Goal: Task Accomplishment & Management: Manage account settings

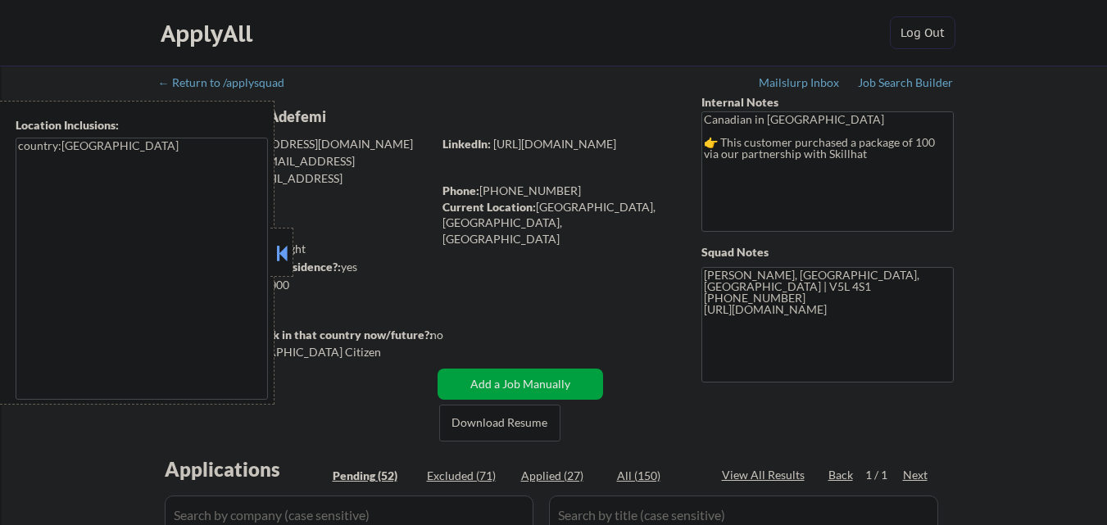
scroll to position [511, 0]
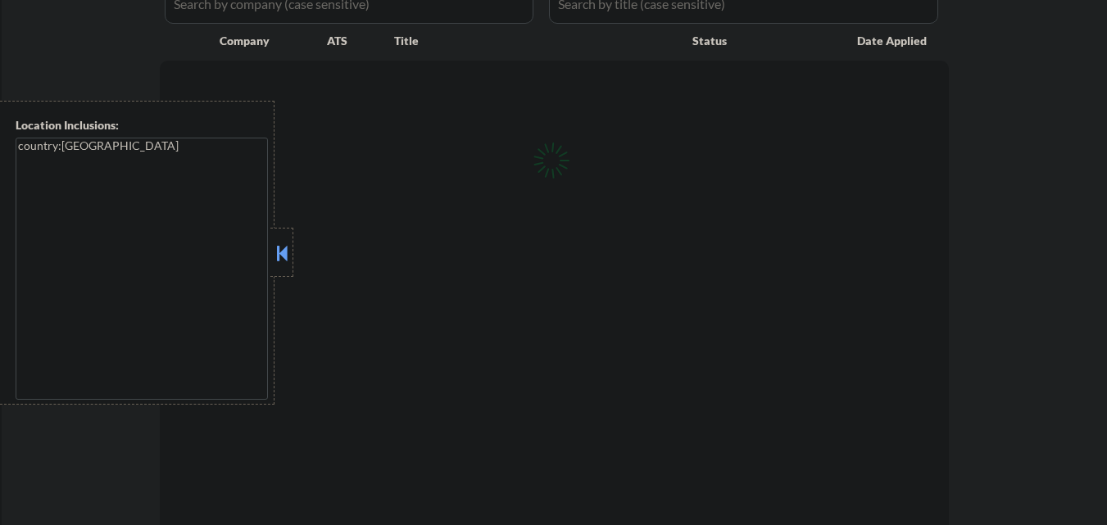
select select ""pending""
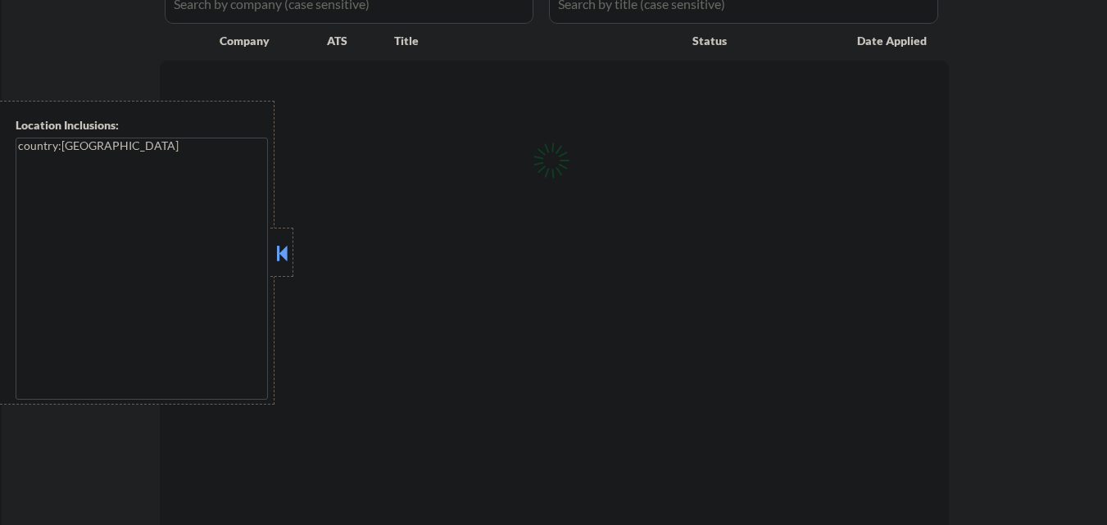
select select ""pending""
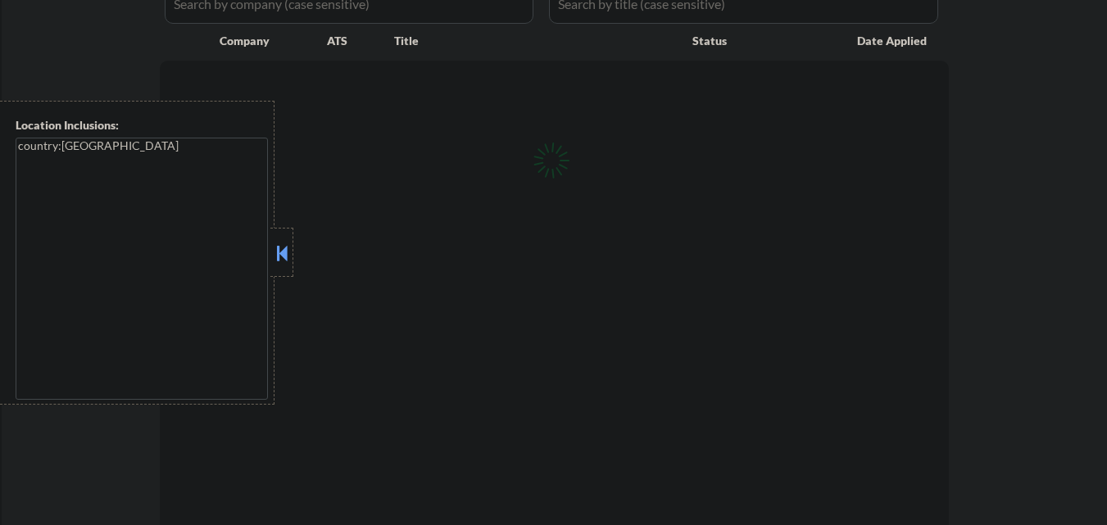
select select ""pending""
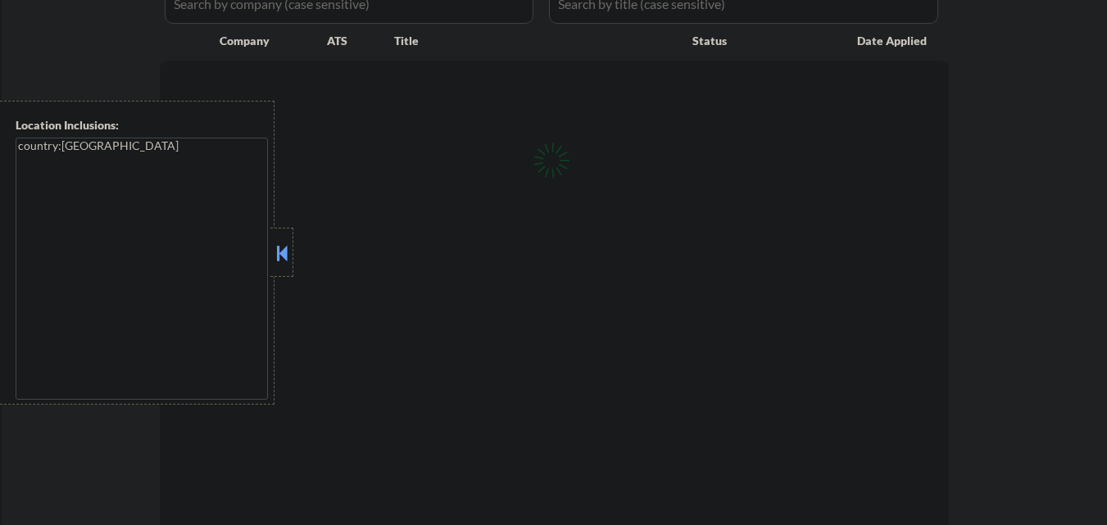
select select ""pending""
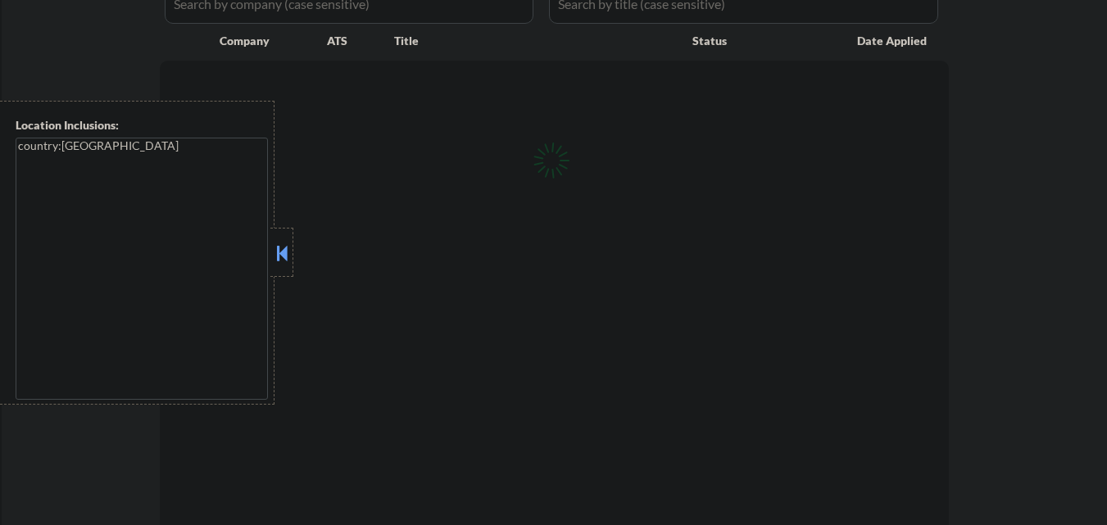
select select ""pending""
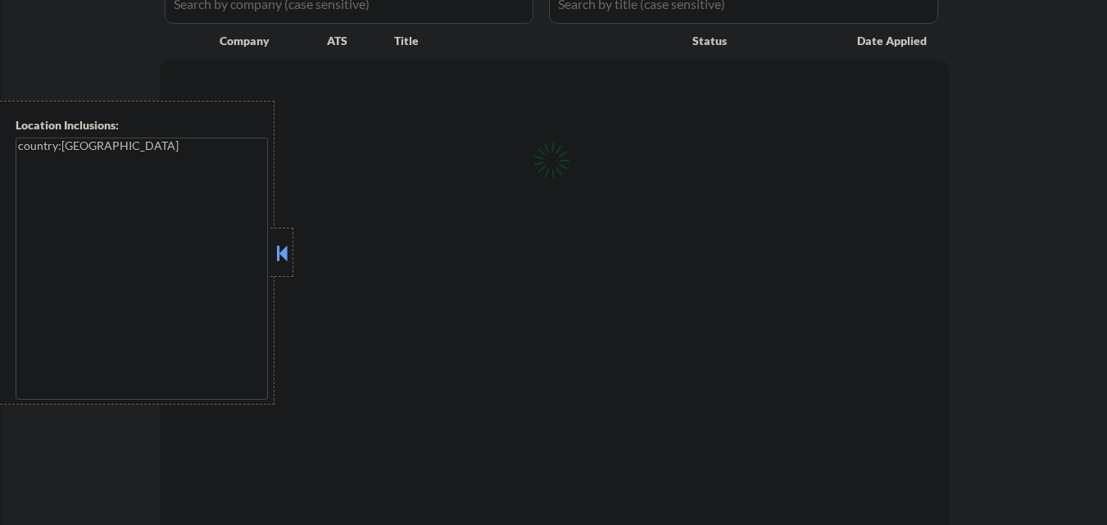
select select ""pending""
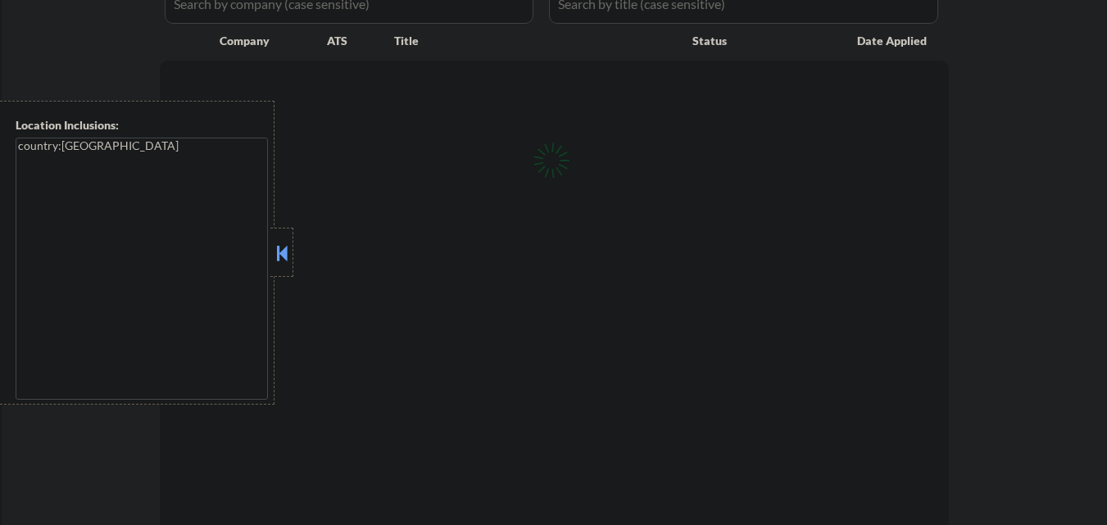
select select ""pending""
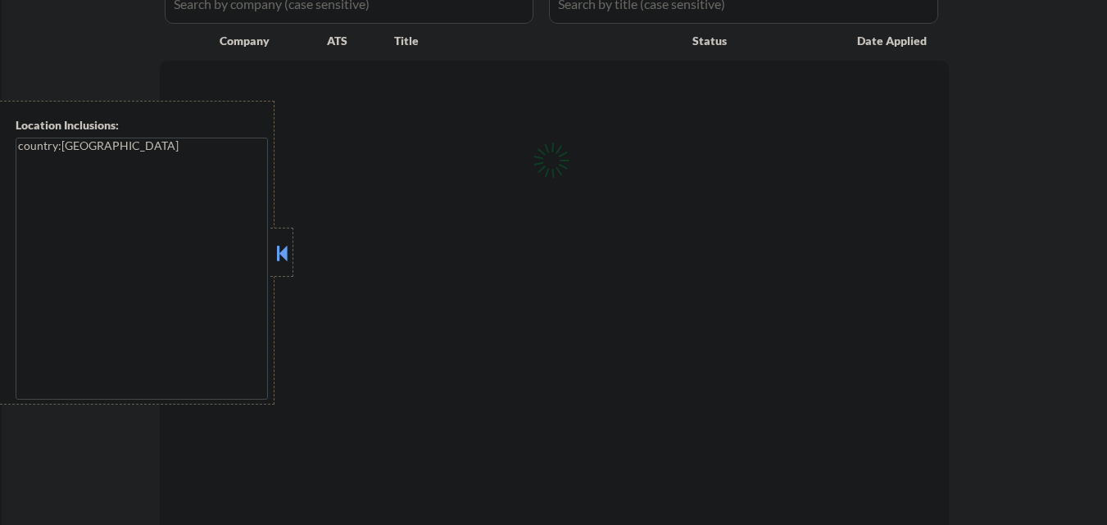
select select ""pending""
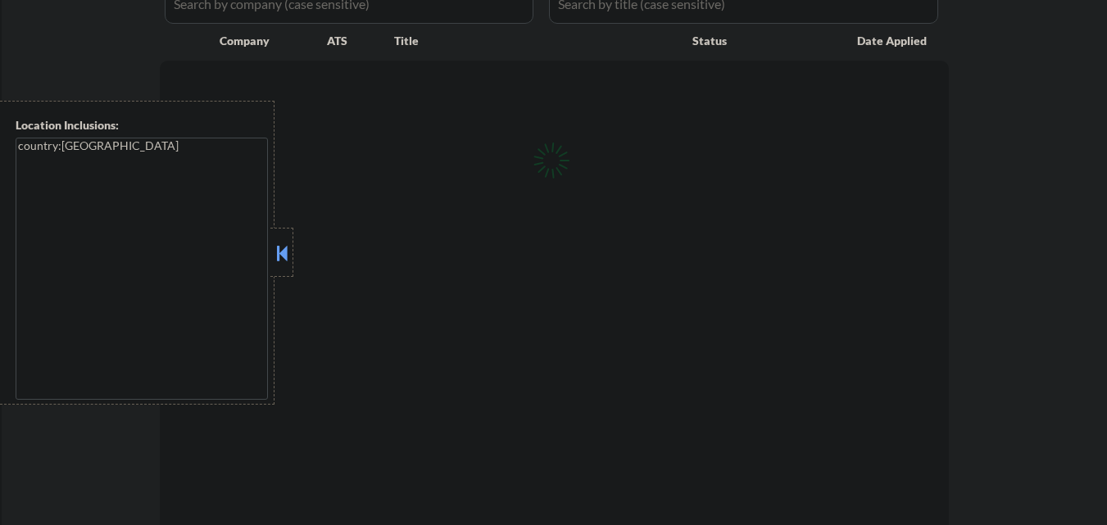
select select ""pending""
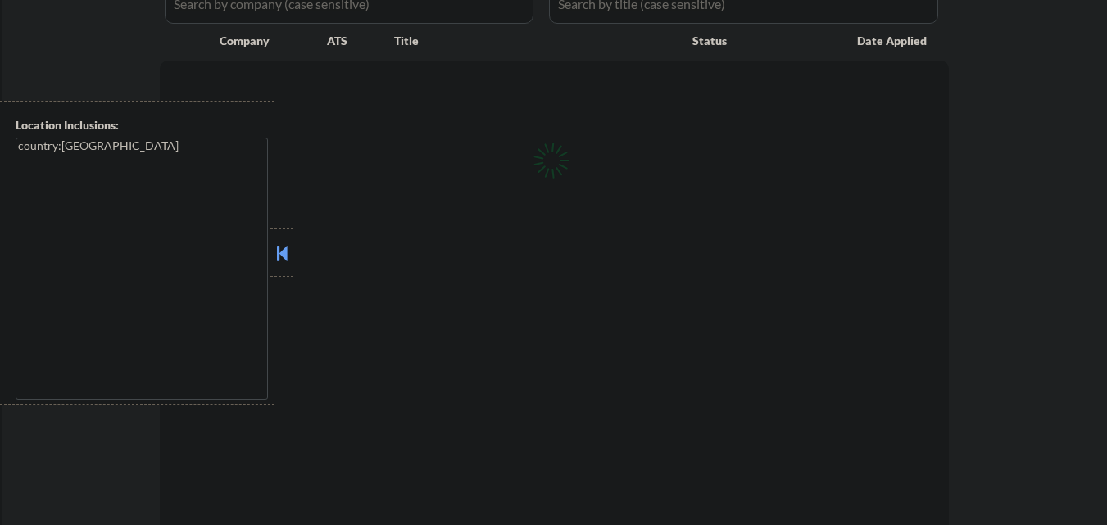
select select ""pending""
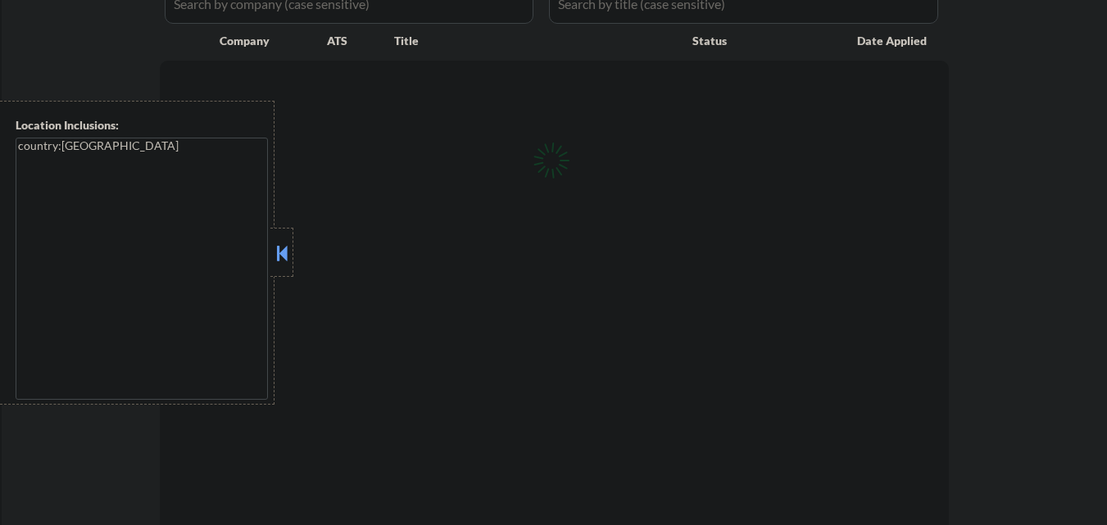
select select ""pending""
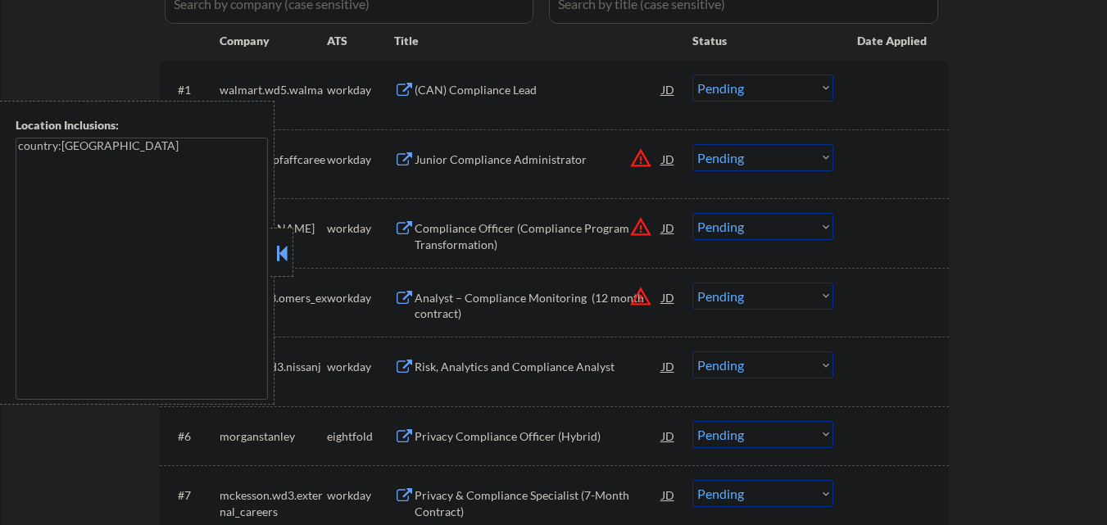
scroll to position [446, 0]
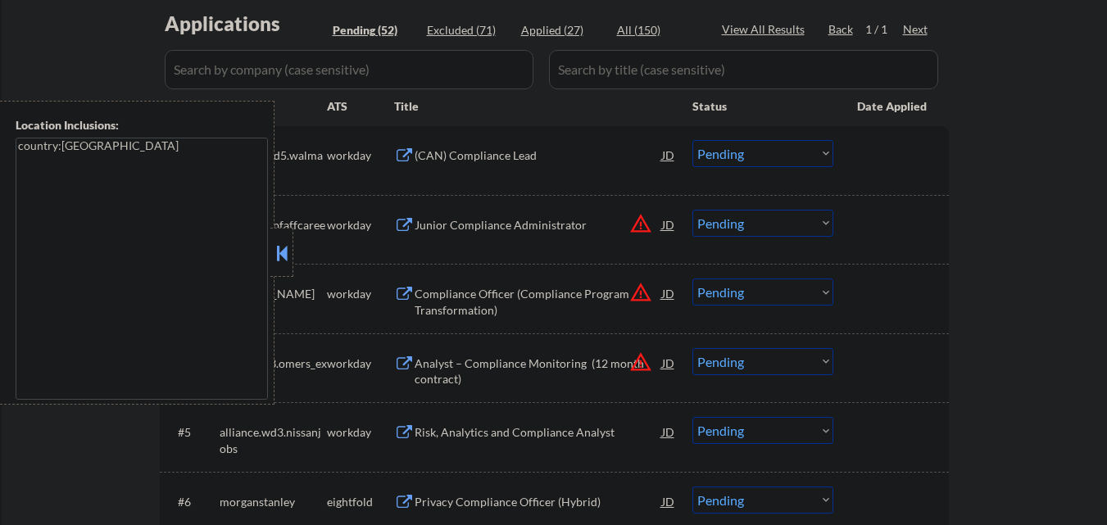
click at [282, 252] on button at bounding box center [282, 253] width 18 height 25
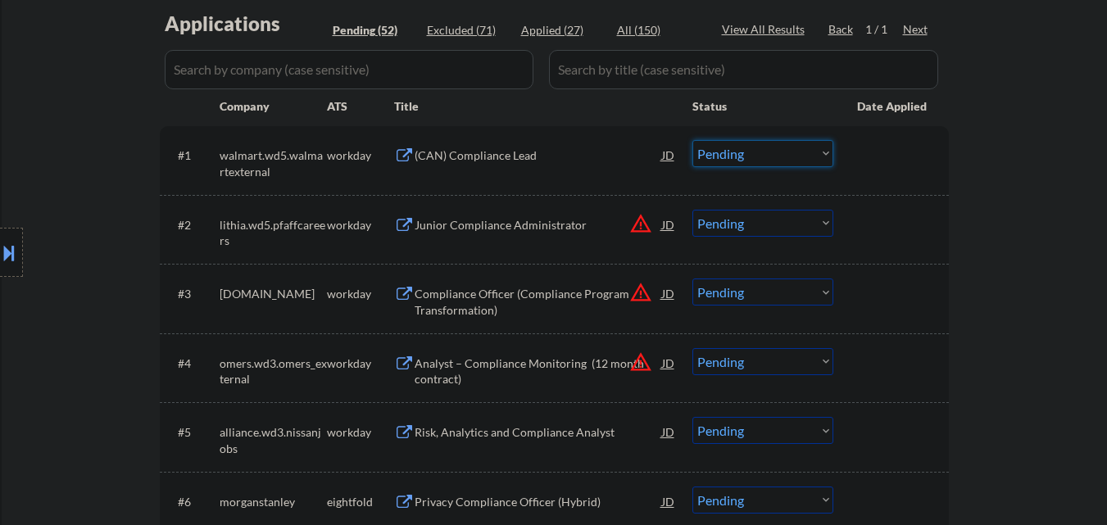
click at [765, 148] on select "Choose an option... Pending Applied Excluded (Questions) Excluded (Expired) Exc…" at bounding box center [763, 153] width 141 height 27
click at [911, 168] on div at bounding box center [893, 155] width 72 height 30
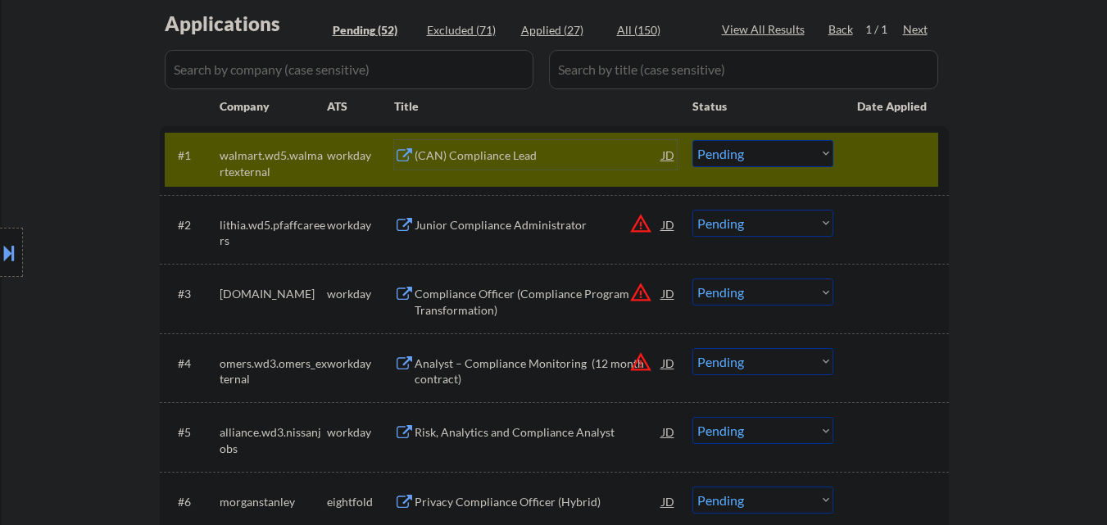
click at [488, 169] on div "(CAN) Compliance Lead" at bounding box center [539, 155] width 248 height 30
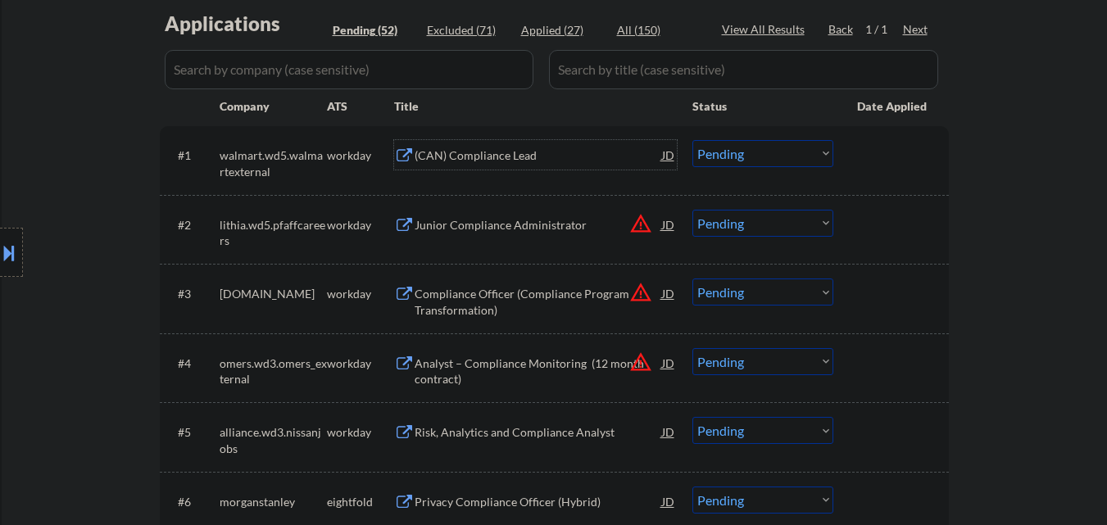
click at [755, 158] on select "Choose an option... Pending Applied Excluded (Questions) Excluded (Expired) Exc…" at bounding box center [763, 153] width 141 height 27
click at [693, 140] on select "Choose an option... Pending Applied Excluded (Questions) Excluded (Expired) Exc…" at bounding box center [763, 153] width 141 height 27
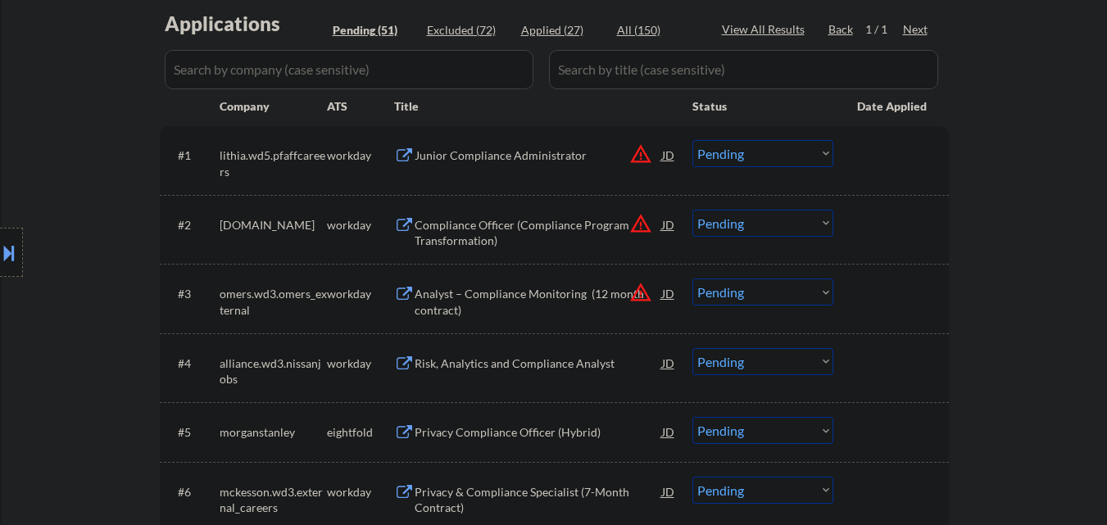
click at [8, 249] on button at bounding box center [9, 252] width 18 height 27
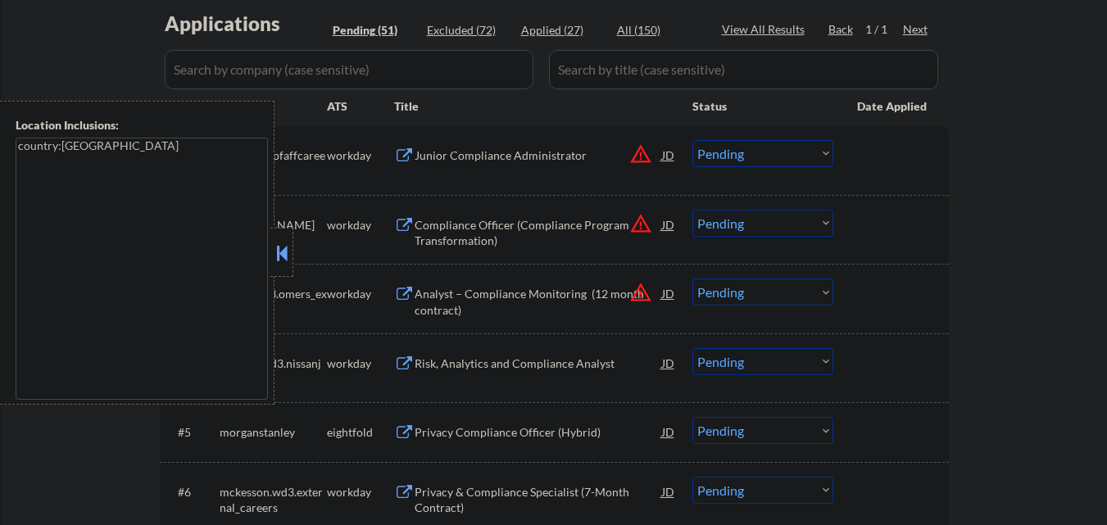
click at [289, 251] on button at bounding box center [282, 253] width 18 height 25
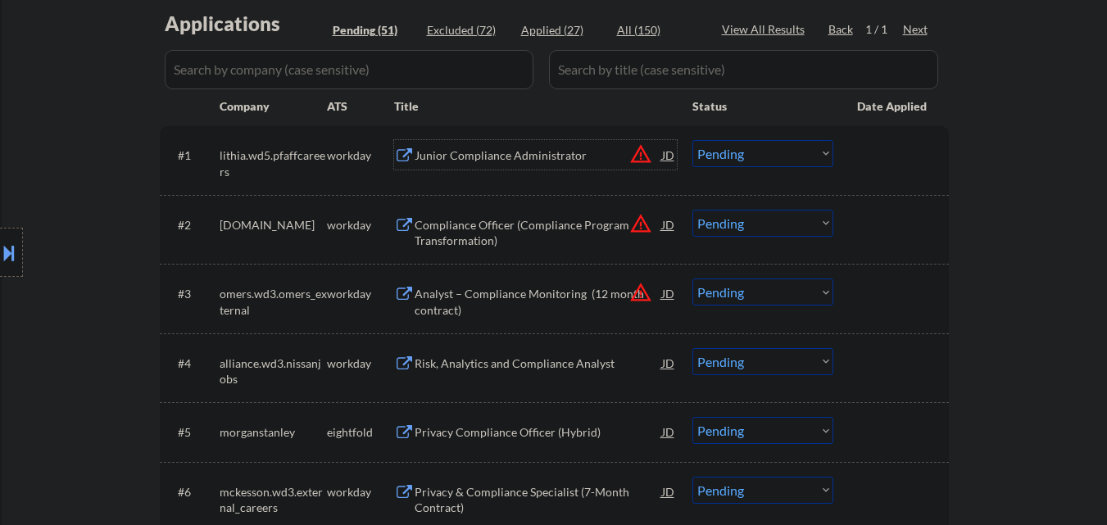
click at [471, 157] on div "Junior Compliance Administrator" at bounding box center [539, 156] width 248 height 16
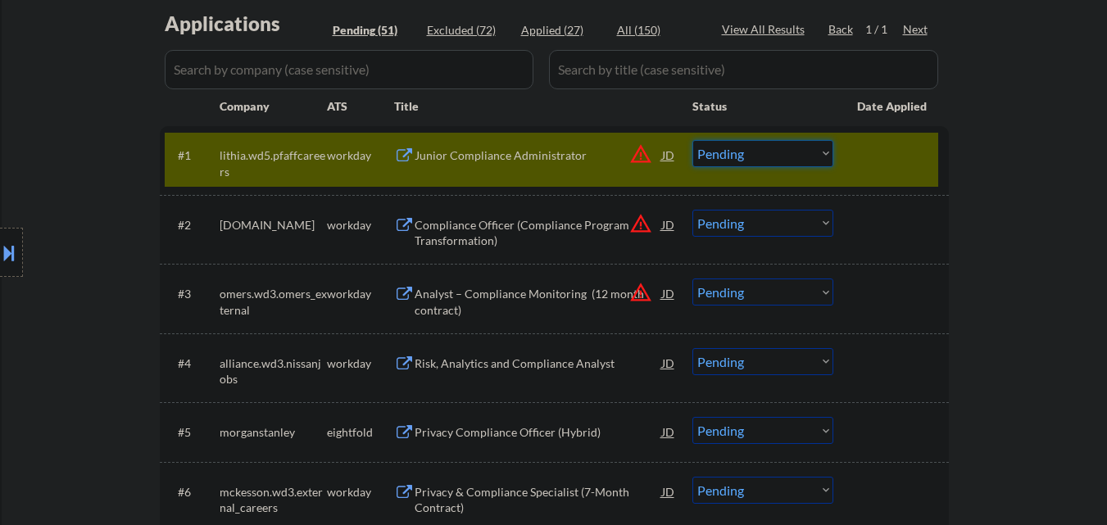
click at [735, 143] on select "Choose an option... Pending Applied Excluded (Questions) Excluded (Expired) Exc…" at bounding box center [763, 153] width 141 height 27
click at [693, 140] on select "Choose an option... Pending Applied Excluded (Questions) Excluded (Expired) Exc…" at bounding box center [763, 153] width 141 height 27
click at [907, 163] on div at bounding box center [893, 155] width 72 height 30
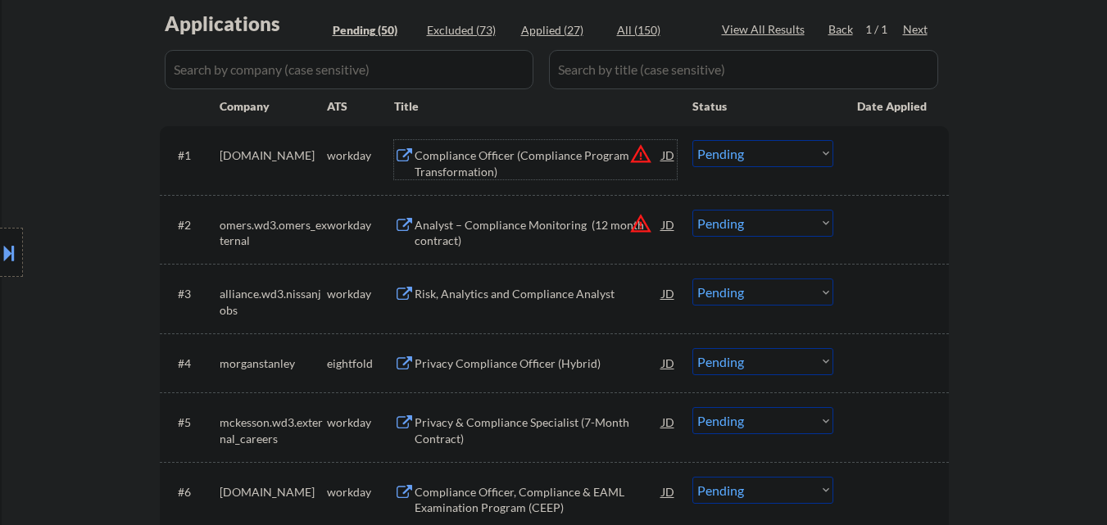
click at [560, 161] on div "Compliance Officer (Compliance Program Transformation)" at bounding box center [539, 164] width 248 height 32
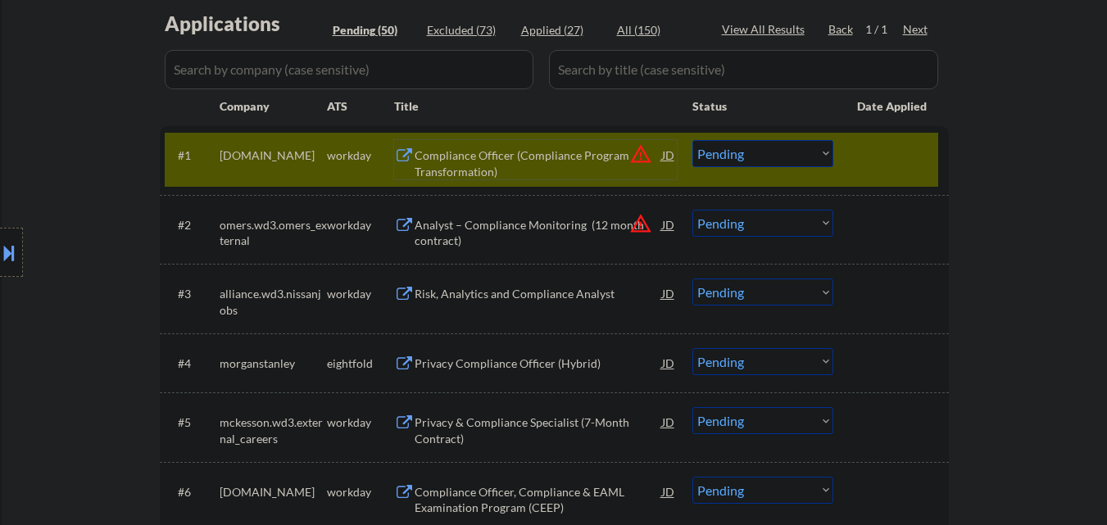
click at [563, 160] on div "Compliance Officer (Compliance Program Transformation)" at bounding box center [539, 164] width 248 height 32
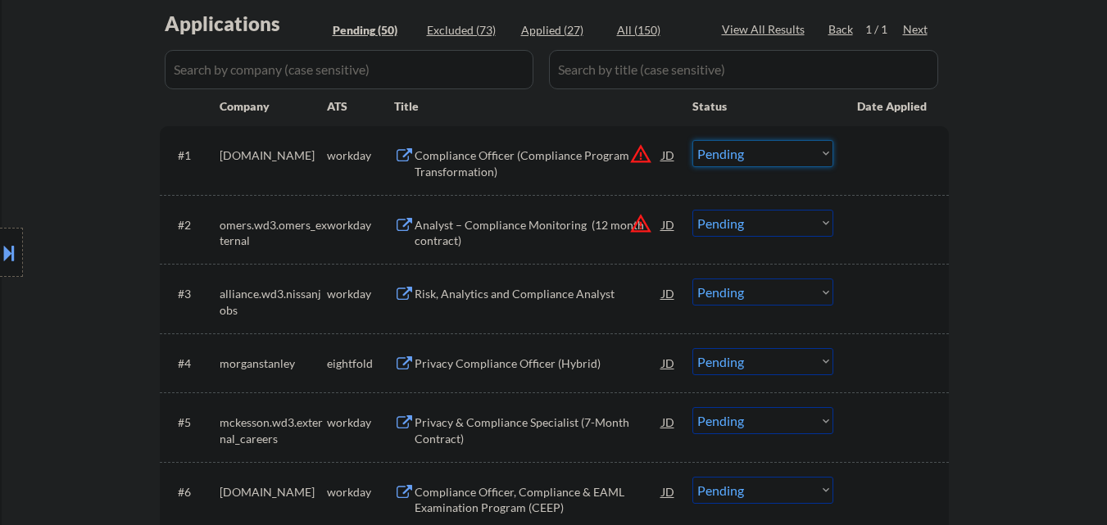
click at [753, 158] on select "Choose an option... Pending Applied Excluded (Questions) Excluded (Expired) Exc…" at bounding box center [763, 153] width 141 height 27
click at [693, 140] on select "Choose an option... Pending Applied Excluded (Questions) Excluded (Expired) Exc…" at bounding box center [763, 153] width 141 height 27
select select ""pending""
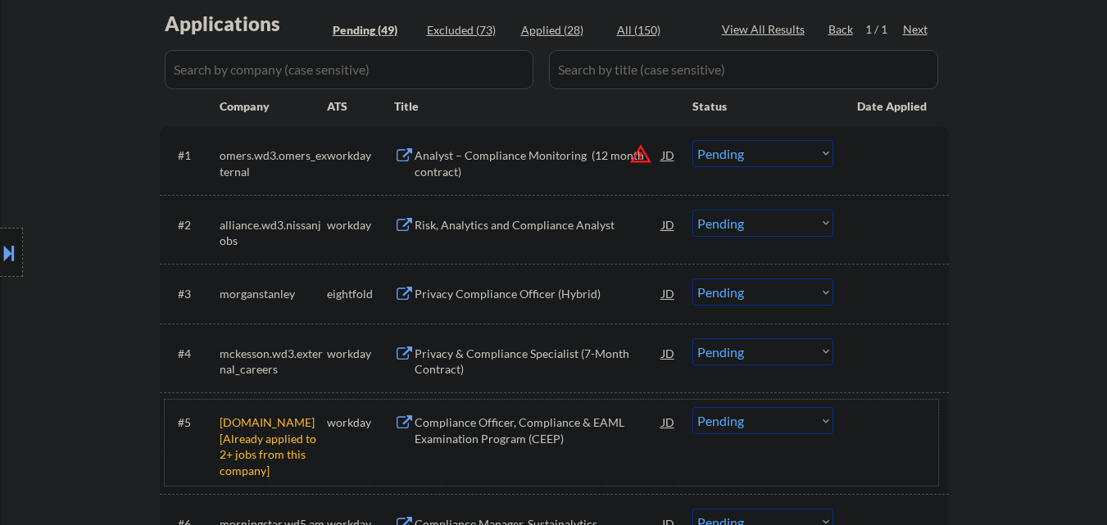
click at [791, 437] on div "#5 [DOMAIN_NAME] [Already applied to 2+ jobs from this company] workday Complia…" at bounding box center [552, 443] width 774 height 86
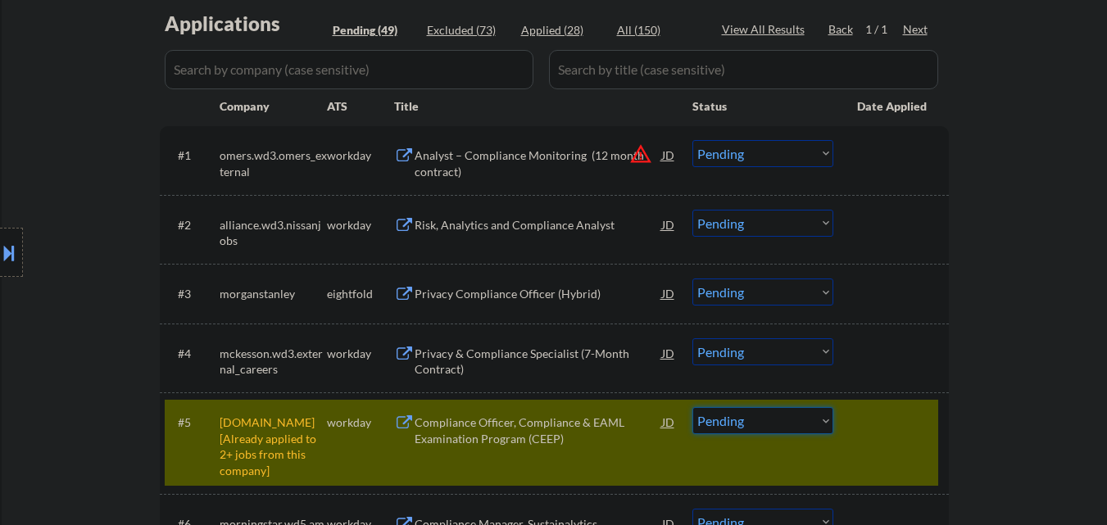
click at [793, 419] on select "Choose an option... Pending Applied Excluded (Questions) Excluded (Expired) Exc…" at bounding box center [763, 420] width 141 height 27
click at [787, 407] on select "Choose an option... Pending Applied Excluded (Questions) Excluded (Expired) Exc…" at bounding box center [763, 420] width 141 height 27
click at [883, 443] on div "#5 [DOMAIN_NAME] [Already applied to 2+ jobs from this company] workday Complia…" at bounding box center [552, 443] width 774 height 86
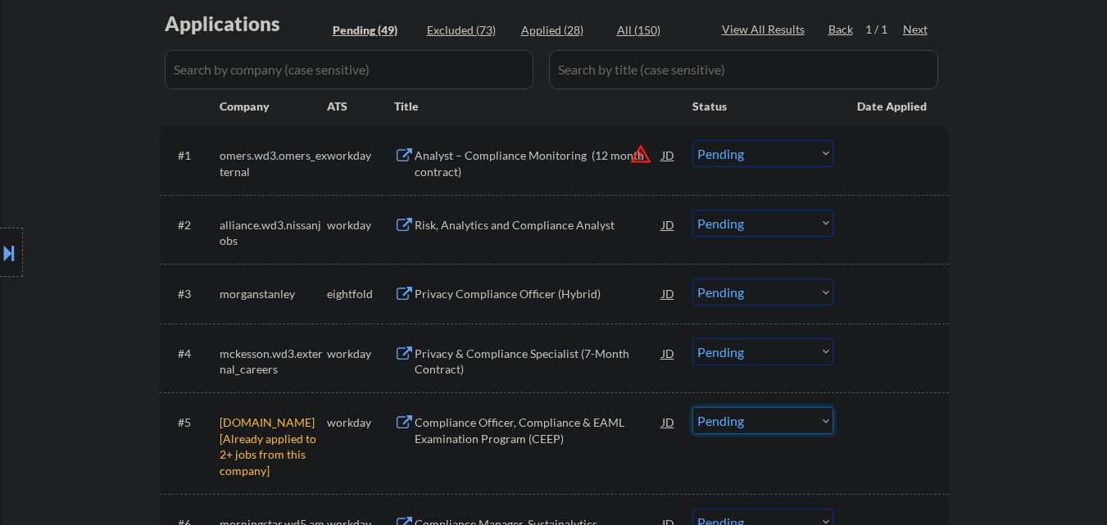
click at [829, 427] on select "Choose an option... Pending Applied Excluded (Questions) Excluded (Expired) Exc…" at bounding box center [763, 420] width 141 height 27
click at [693, 407] on select "Choose an option... Pending Applied Excluded (Questions) Excluded (Expired) Exc…" at bounding box center [763, 420] width 141 height 27
select select ""pending""
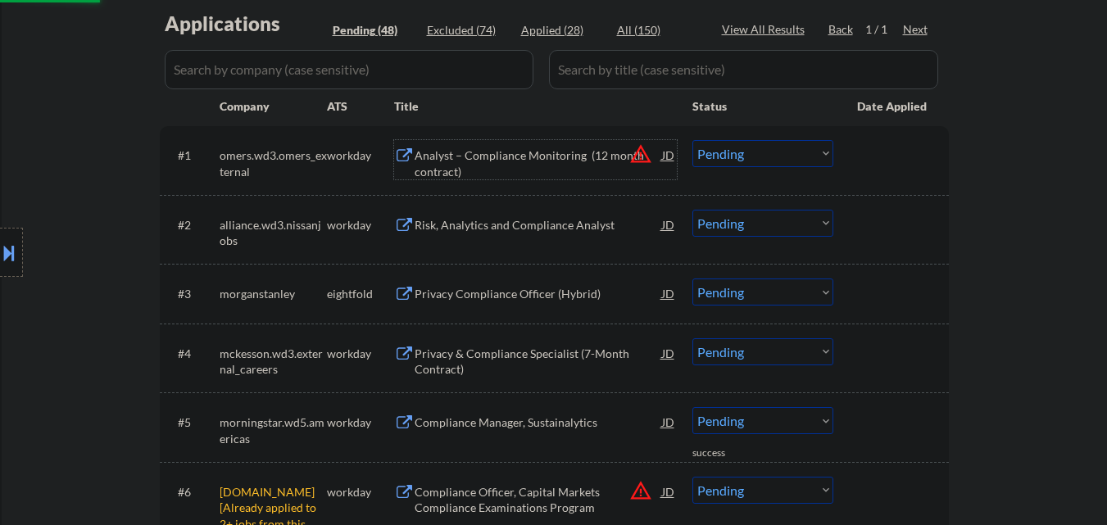
click at [559, 160] on div "Analyst – Compliance Monitoring (12 month contract)" at bounding box center [539, 164] width 248 height 32
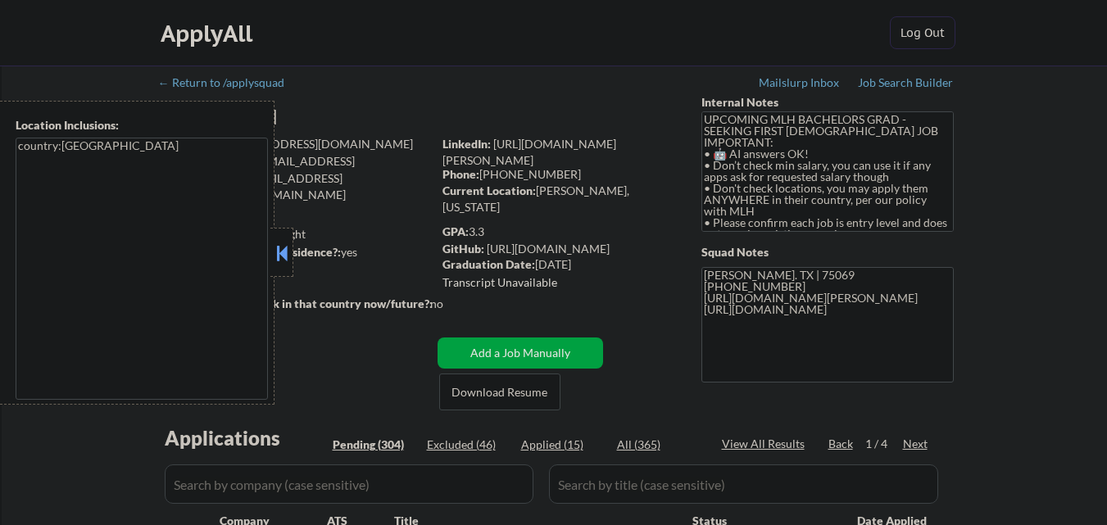
click at [283, 252] on button at bounding box center [282, 253] width 18 height 25
select select ""pending""
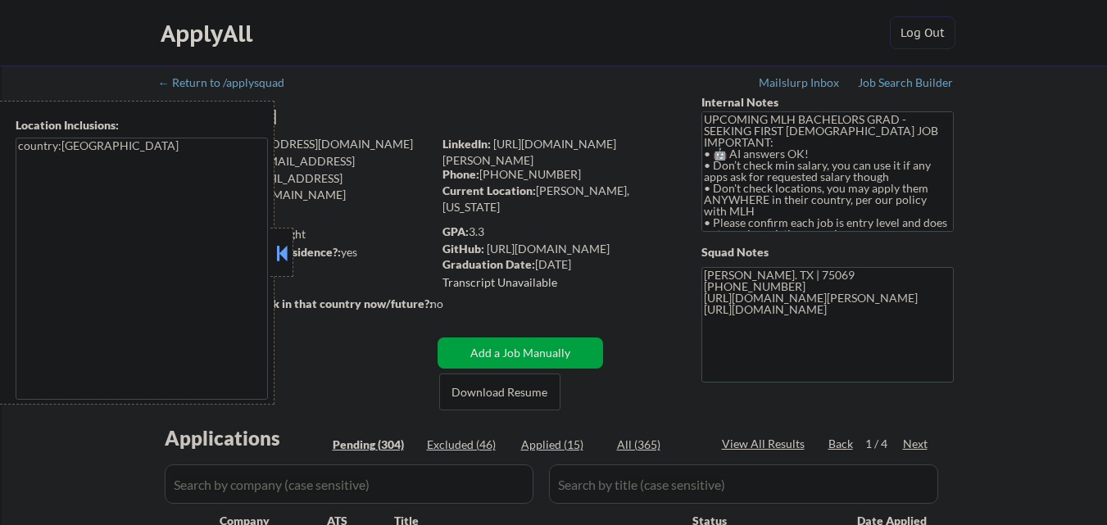
select select ""pending""
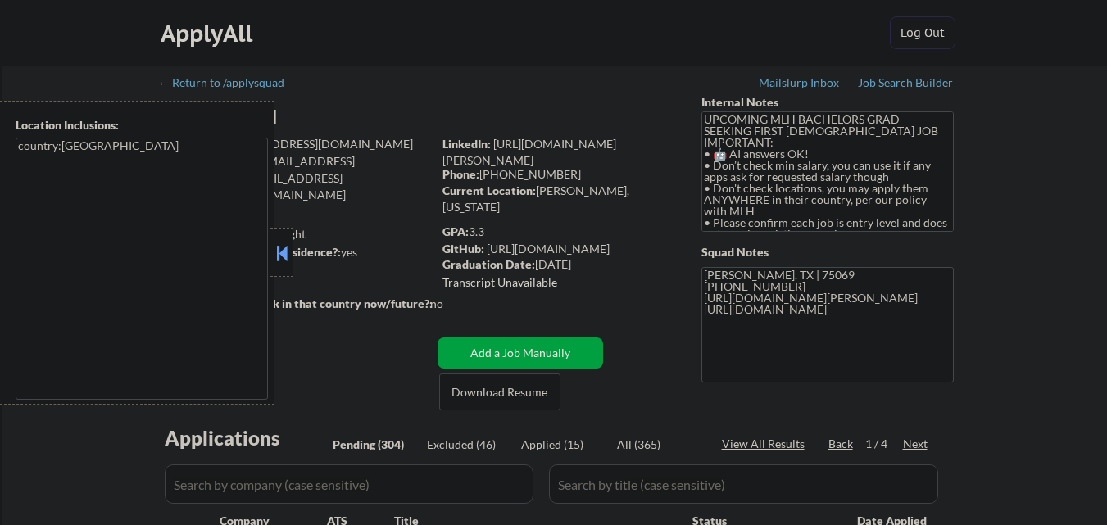
select select ""pending""
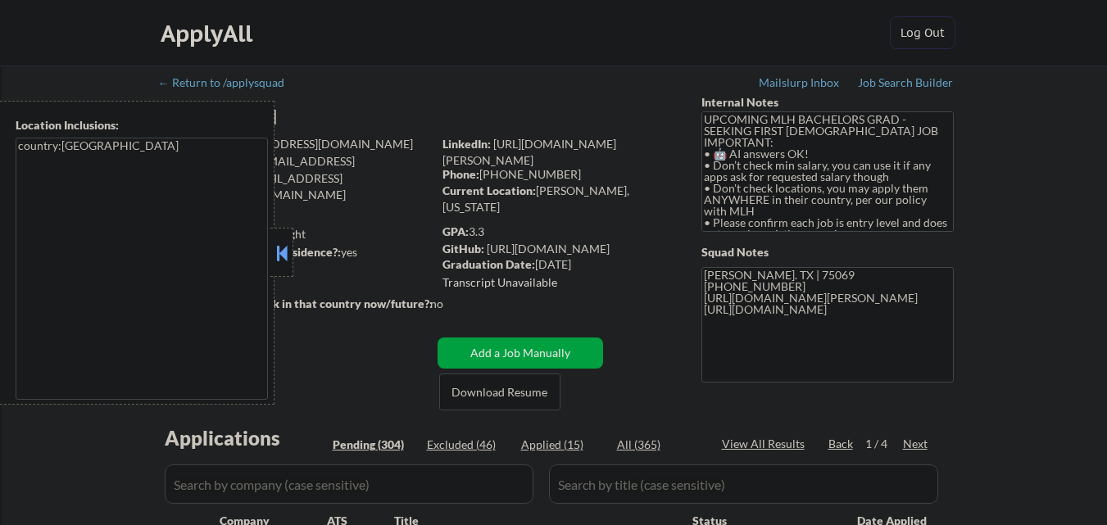
select select ""pending""
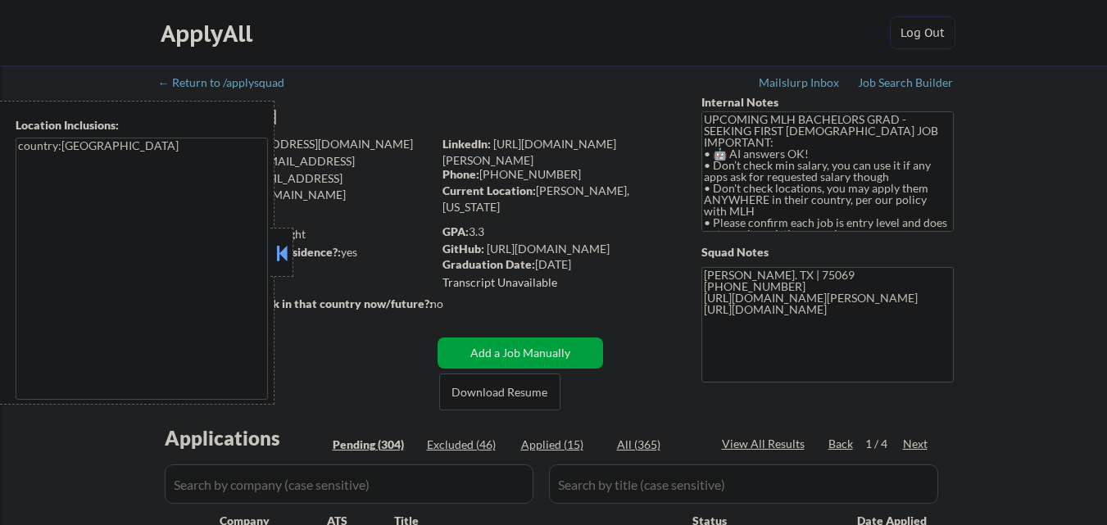
select select ""pending""
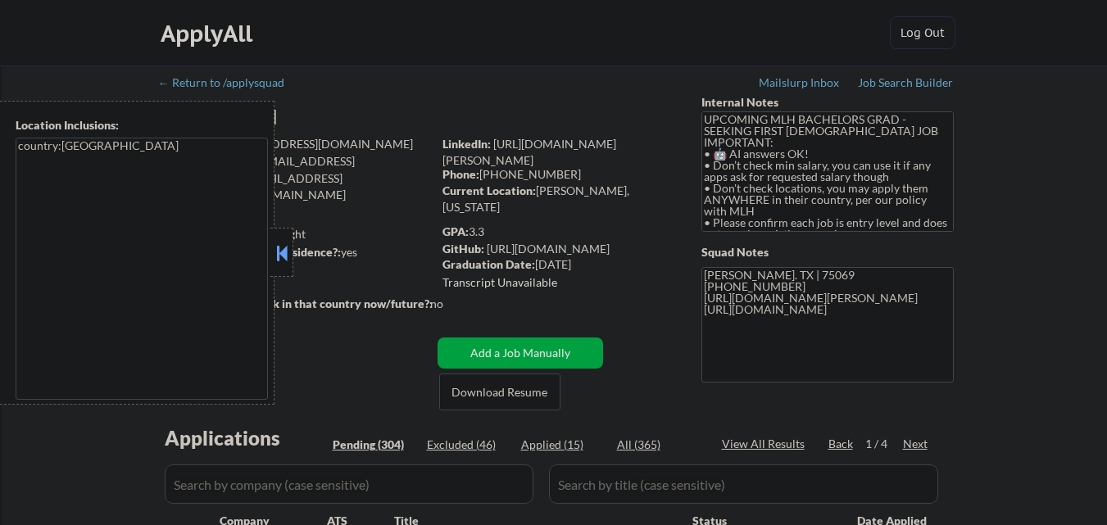
select select ""pending""
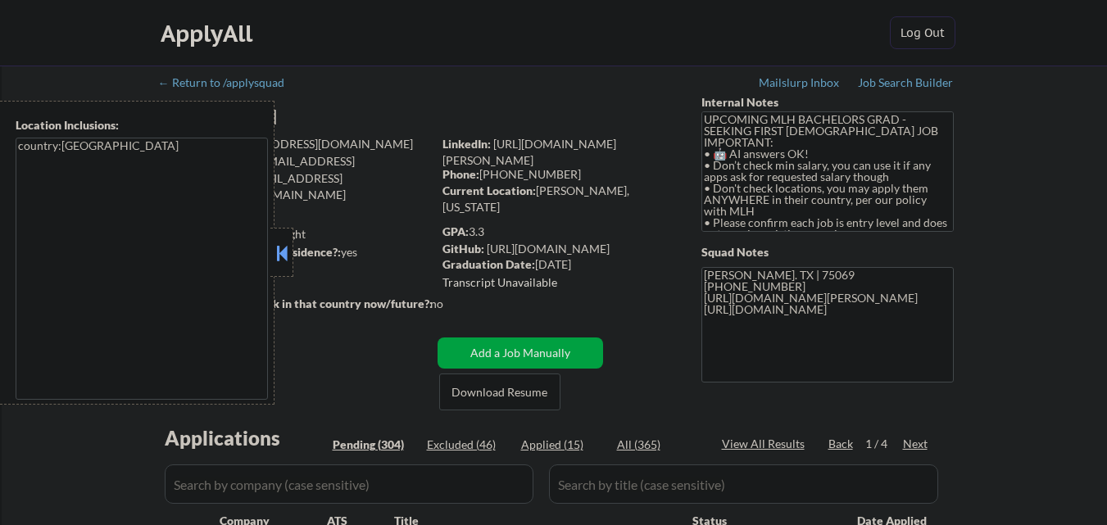
select select ""pending""
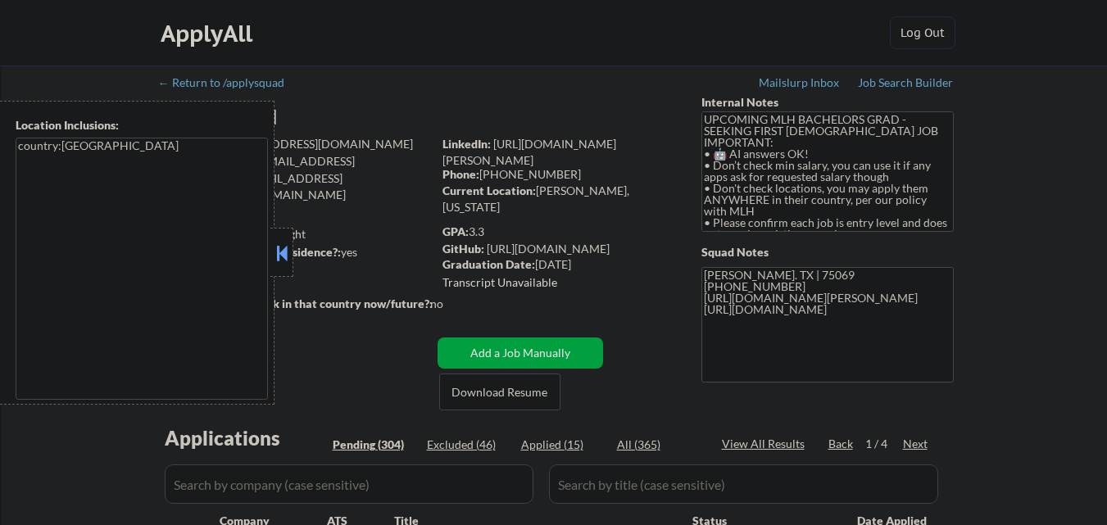
select select ""pending""
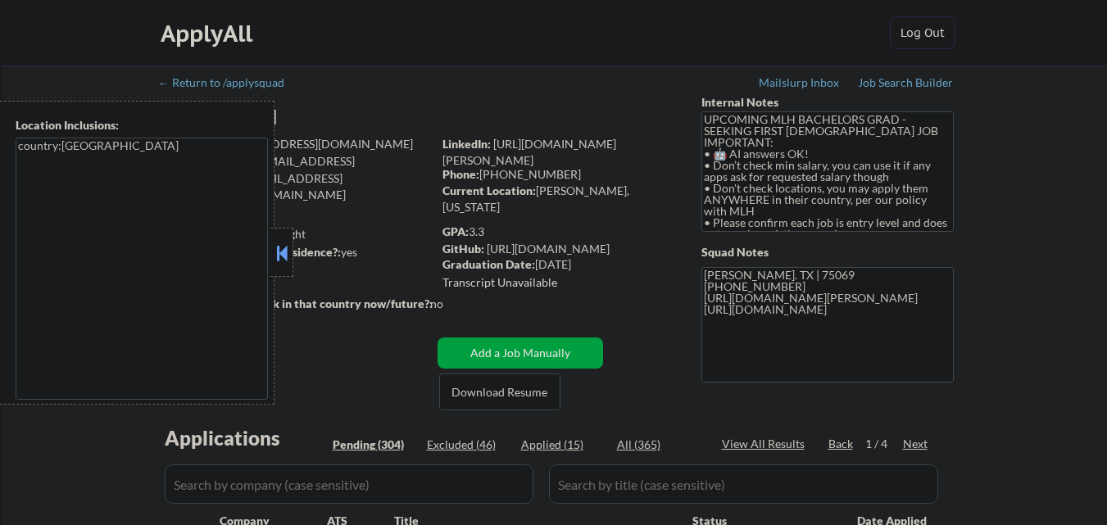
select select ""pending""
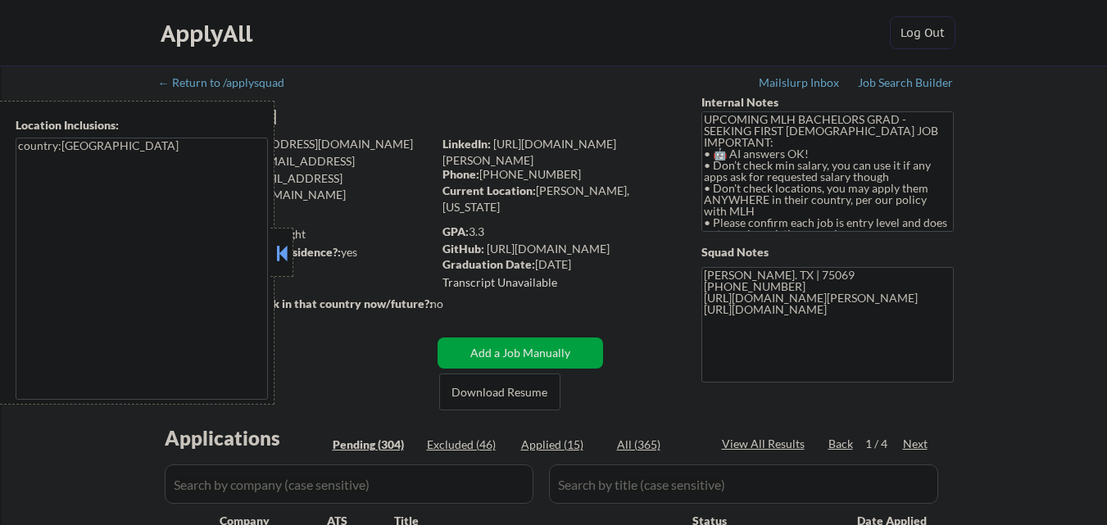
select select ""pending""
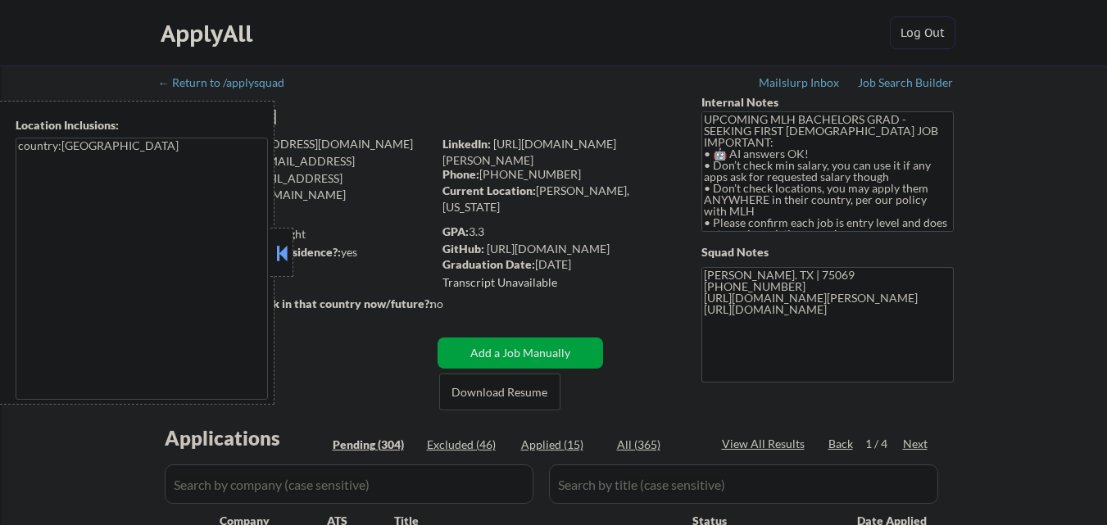
select select ""pending""
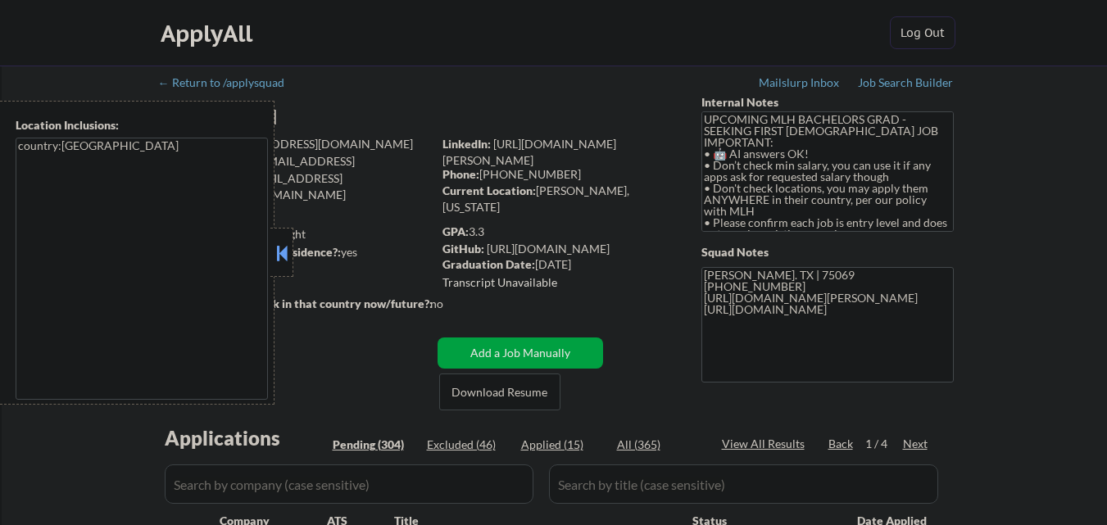
select select ""pending""
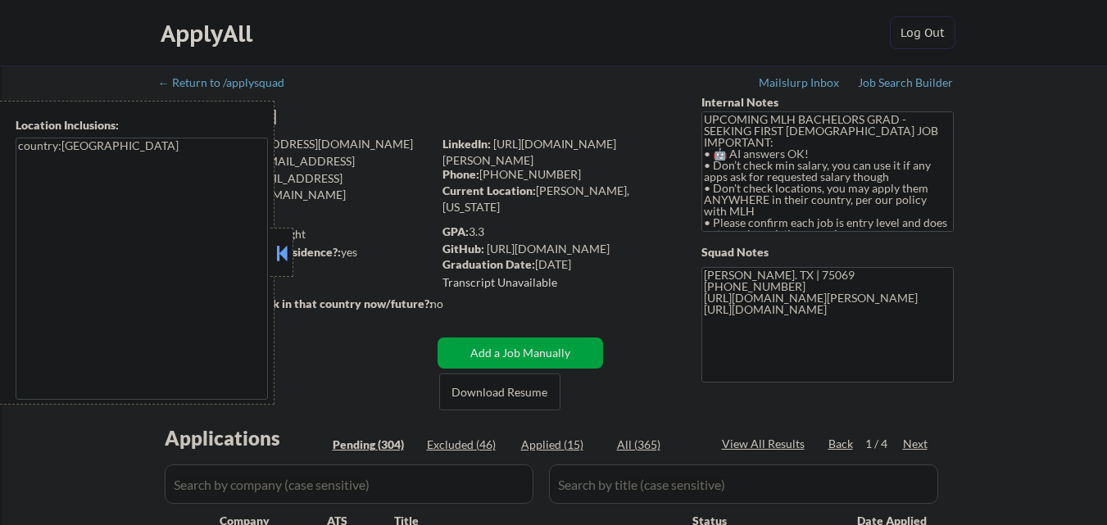
select select ""pending""
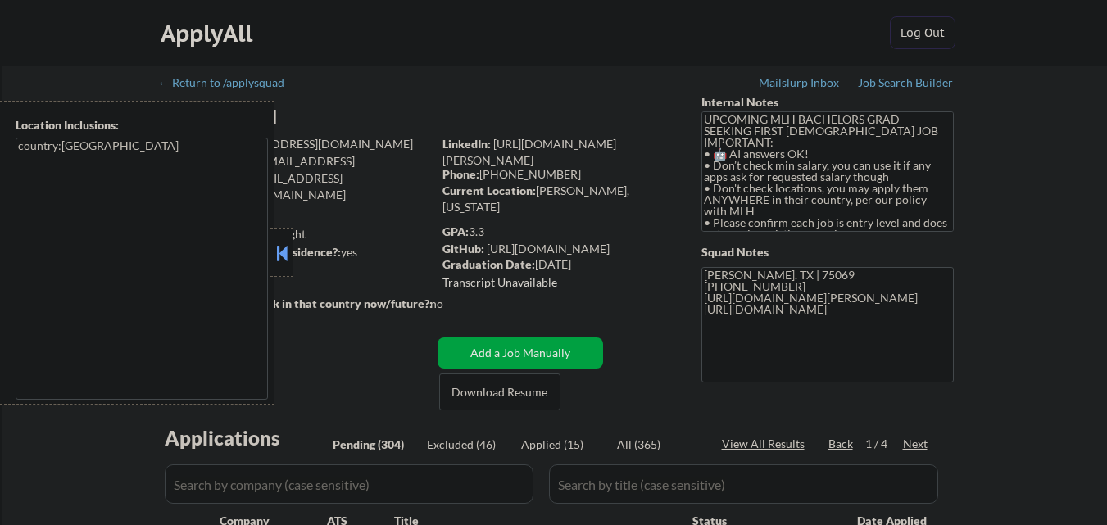
select select ""pending""
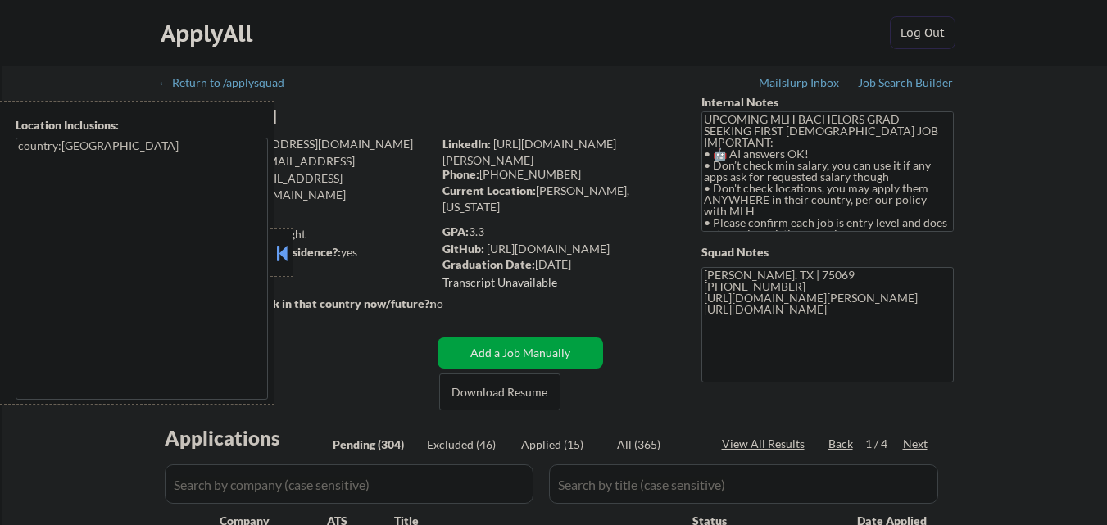
select select ""pending""
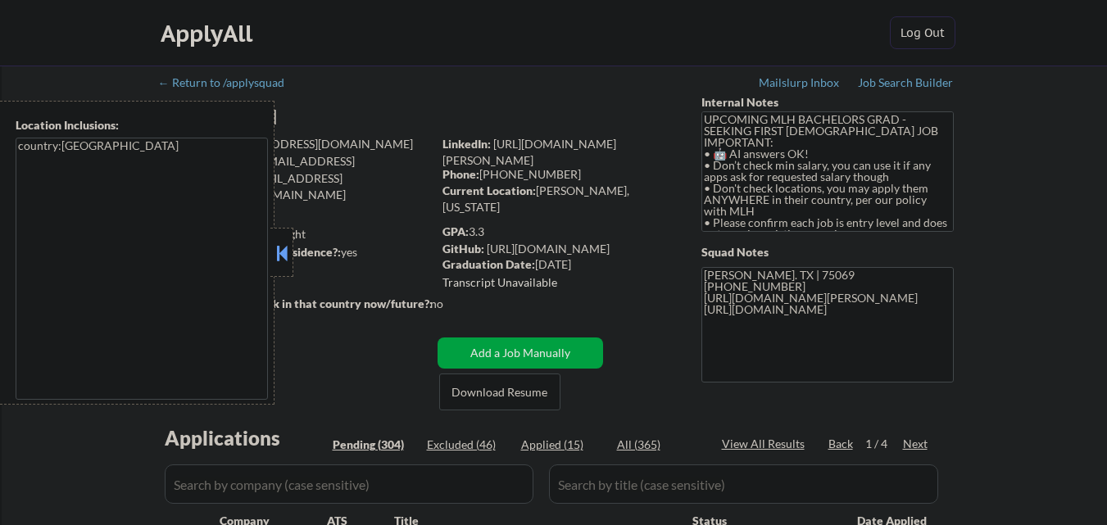
select select ""pending""
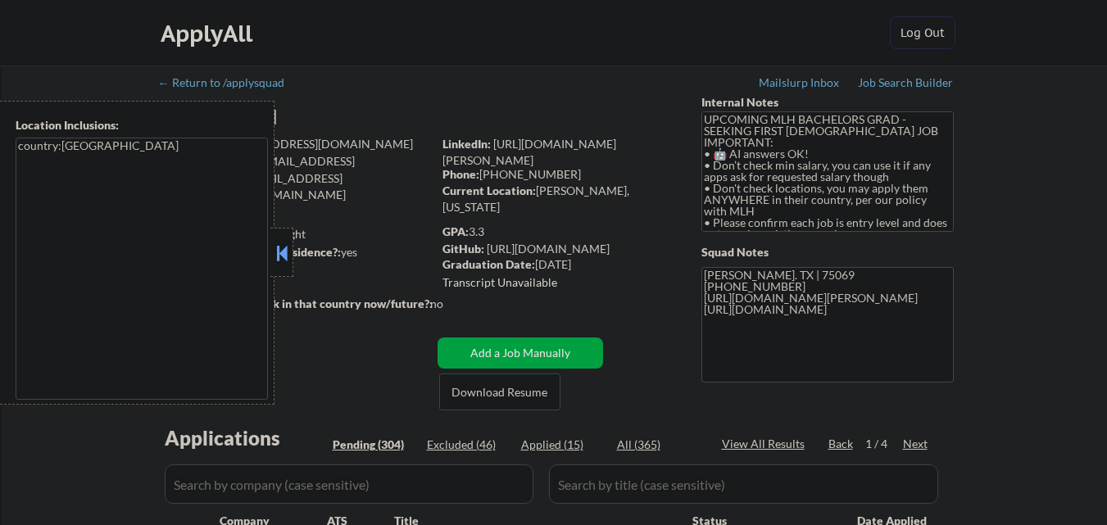
select select ""pending""
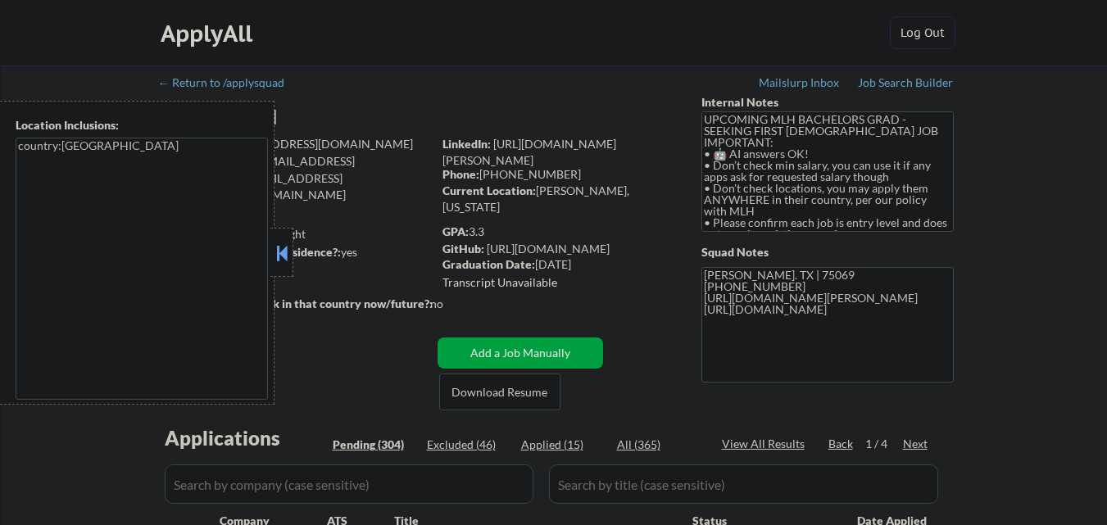
select select ""pending""
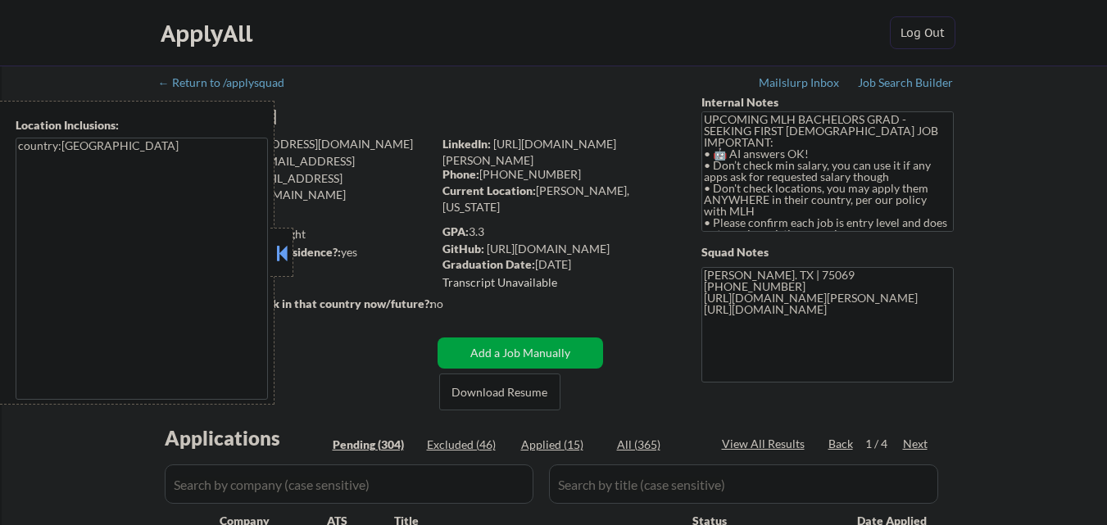
select select ""pending""
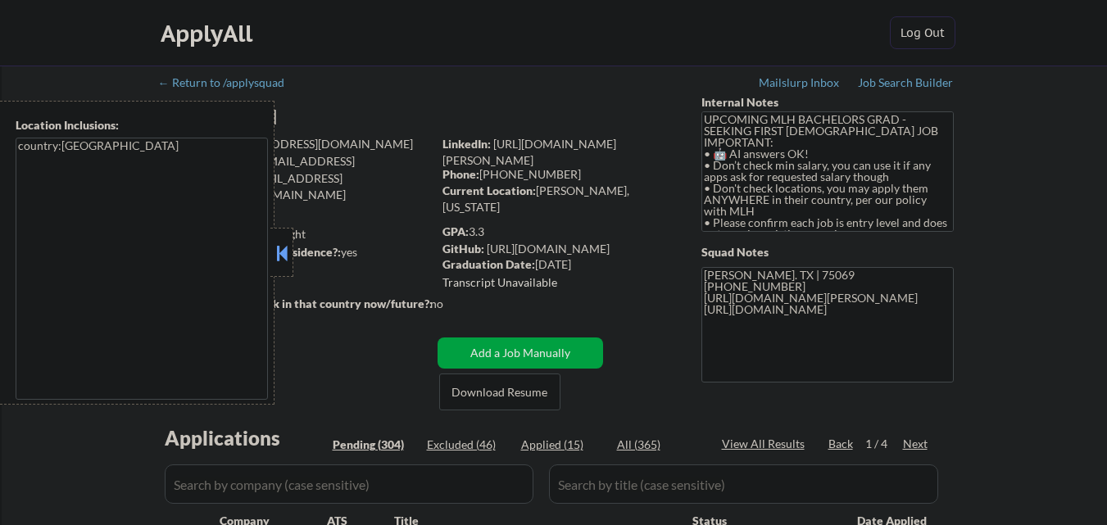
select select ""pending""
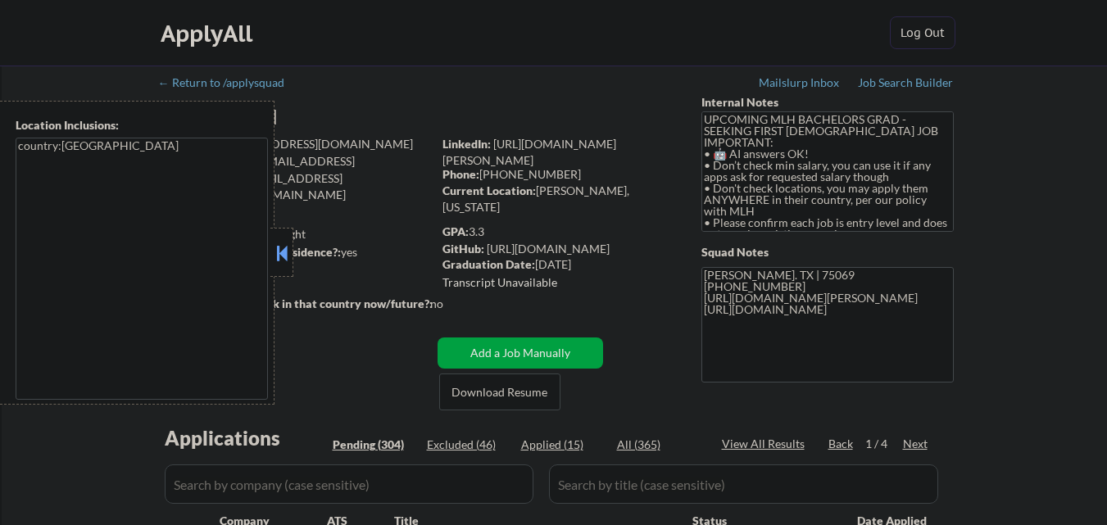
select select ""pending""
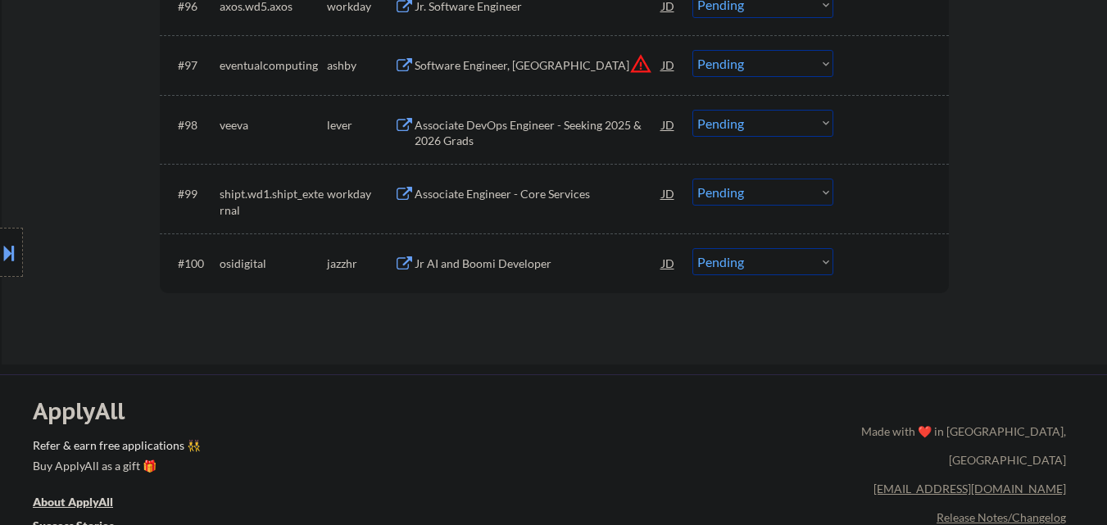
scroll to position [6628, 0]
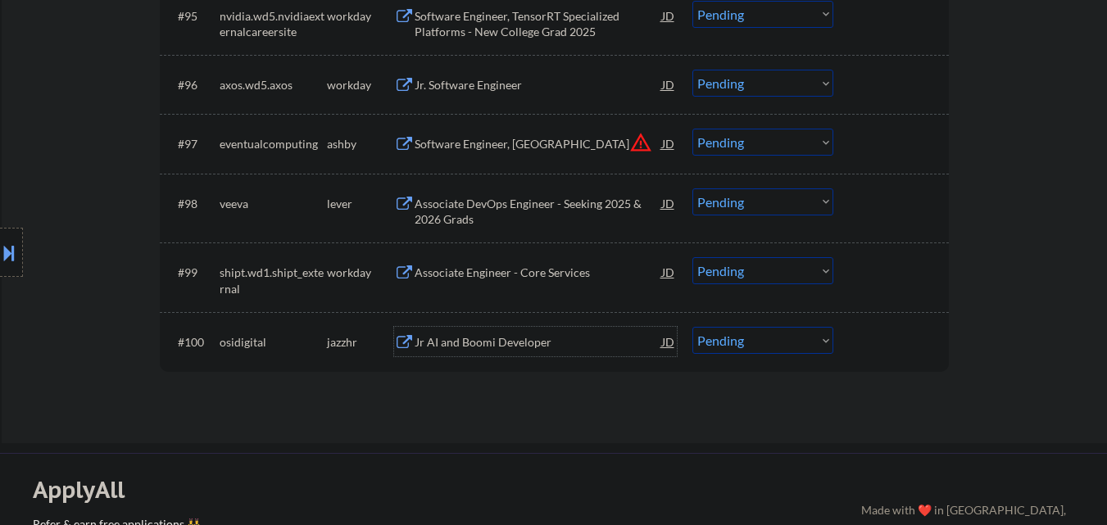
click at [501, 346] on div "Jr AI and Boomi Developer" at bounding box center [539, 342] width 248 height 16
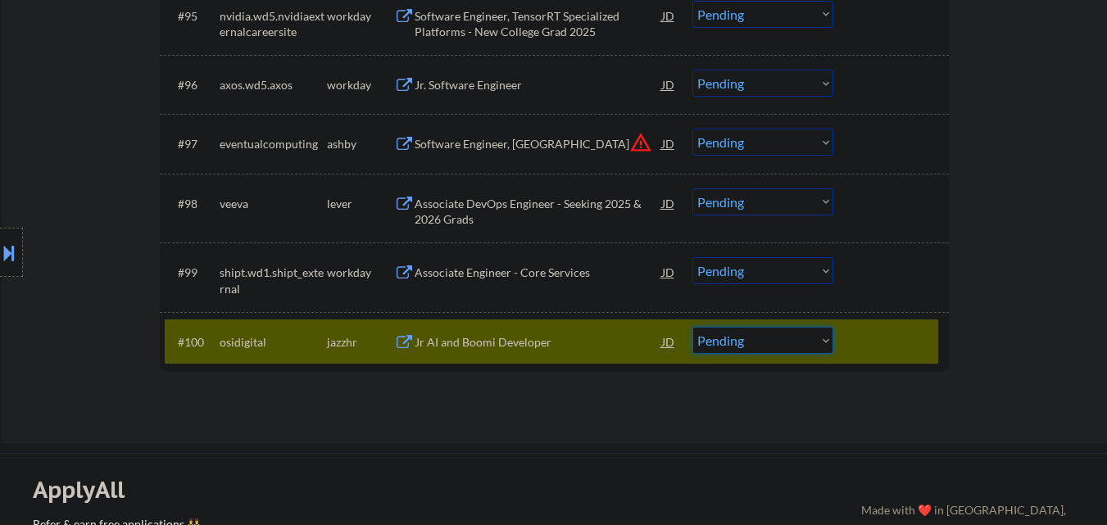
click at [821, 331] on select "Choose an option... Pending Applied Excluded (Questions) Excluded (Expired) Exc…" at bounding box center [763, 340] width 141 height 27
click at [693, 327] on select "Choose an option... Pending Applied Excluded (Questions) Excluded (Expired) Exc…" at bounding box center [763, 340] width 141 height 27
select select ""pending""
click at [613, 214] on div "Associate DevOps Engineer - Seeking 2025 & 2026 Grads" at bounding box center [539, 212] width 248 height 32
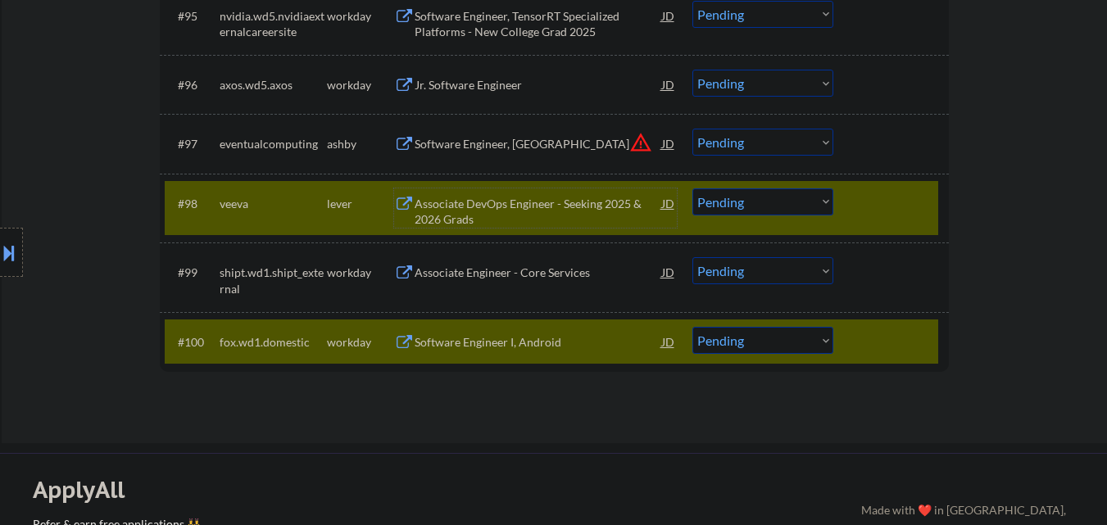
click at [914, 342] on div at bounding box center [893, 342] width 72 height 30
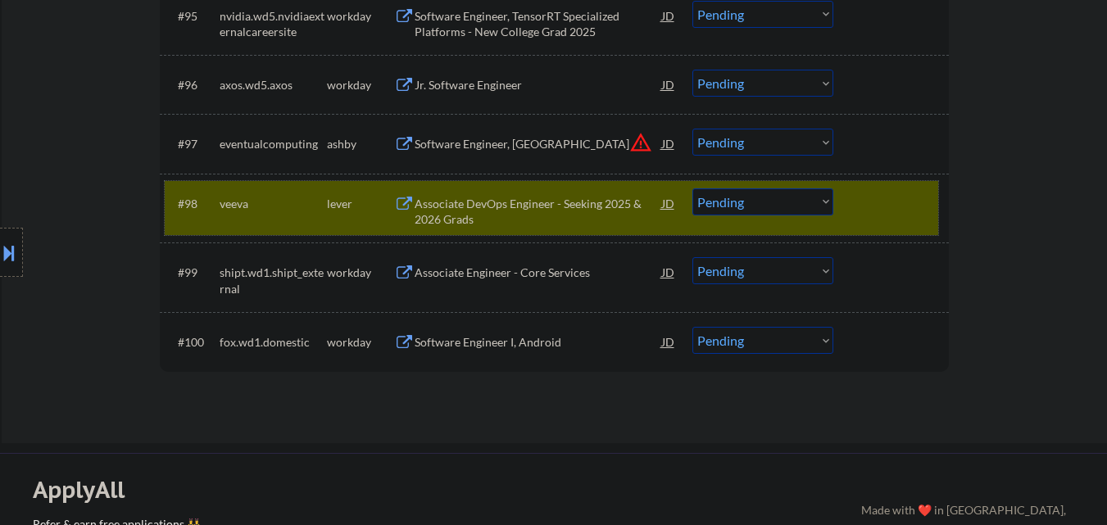
click at [889, 186] on div "#98 veeva lever Associate DevOps Engineer - Seeking 2025 & 2026 Grads JD Choose…" at bounding box center [552, 208] width 774 height 54
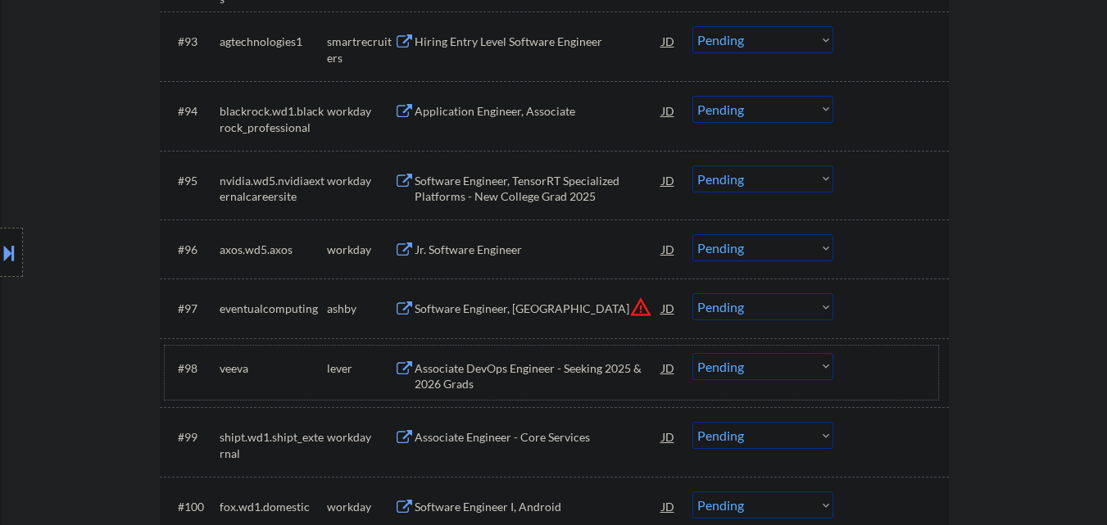
scroll to position [6464, 0]
click at [522, 309] on div "Software Engineer, New Grad" at bounding box center [539, 308] width 248 height 16
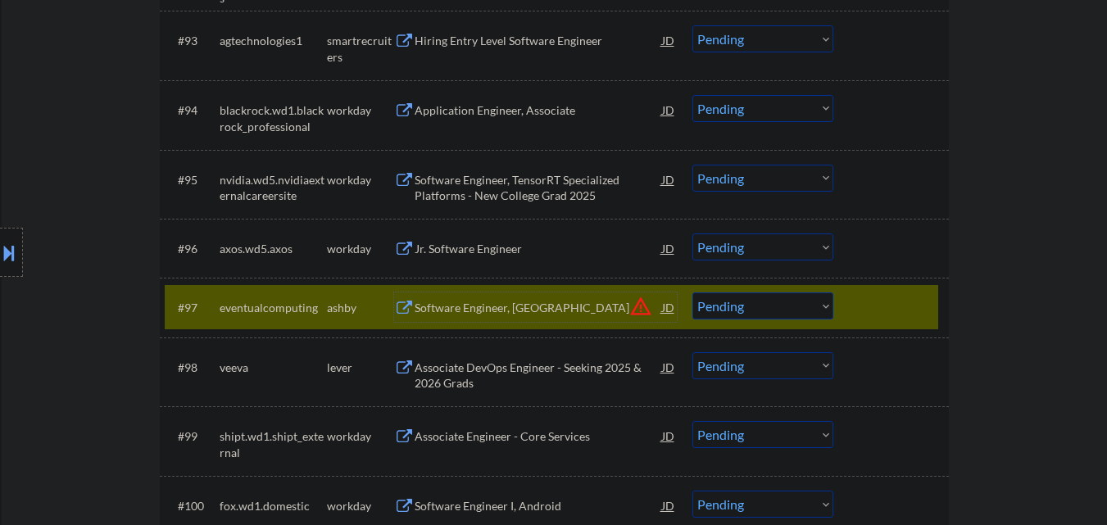
click at [899, 314] on div at bounding box center [893, 308] width 72 height 30
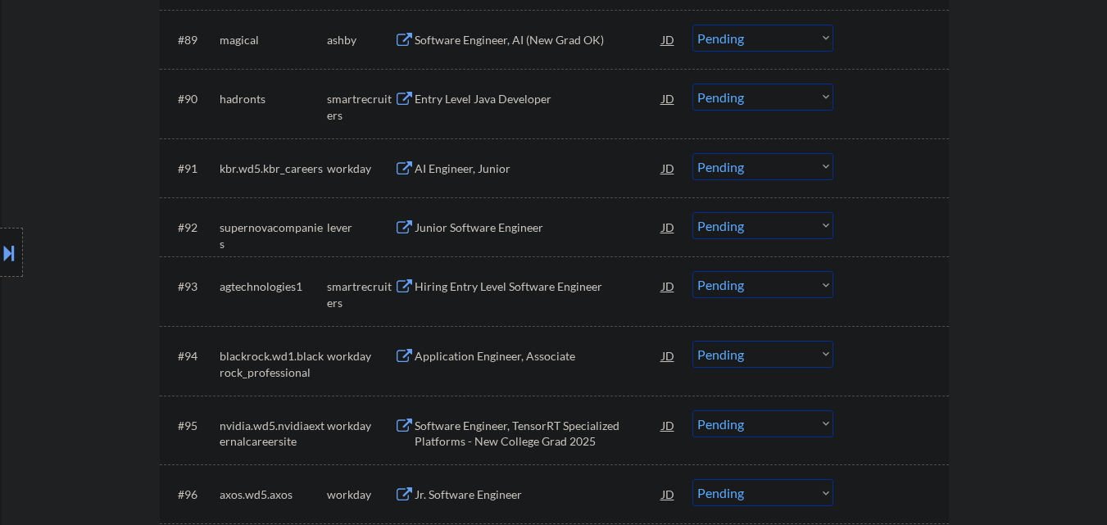
scroll to position [6136, 0]
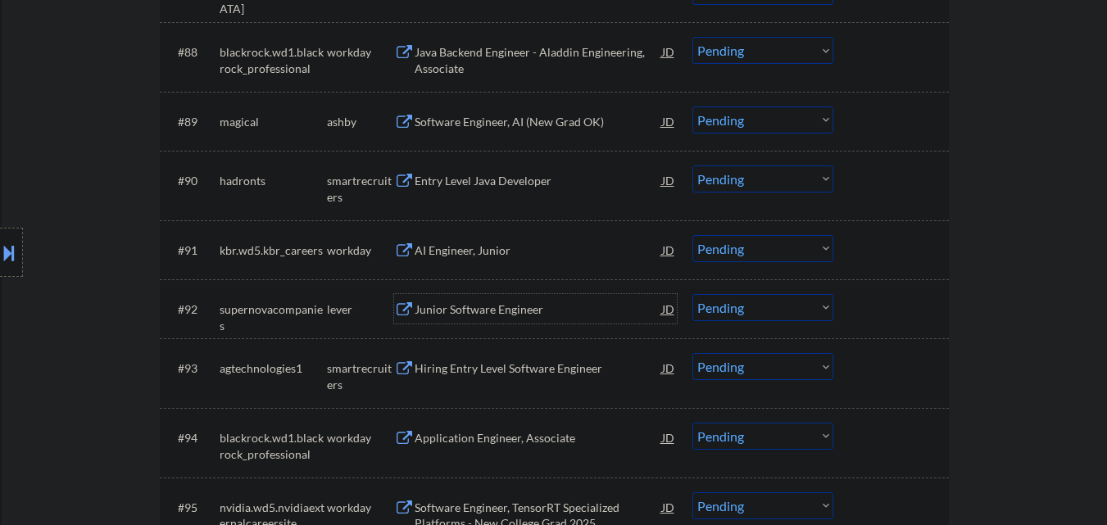
click at [494, 316] on div "Junior Software Engineer" at bounding box center [539, 310] width 248 height 16
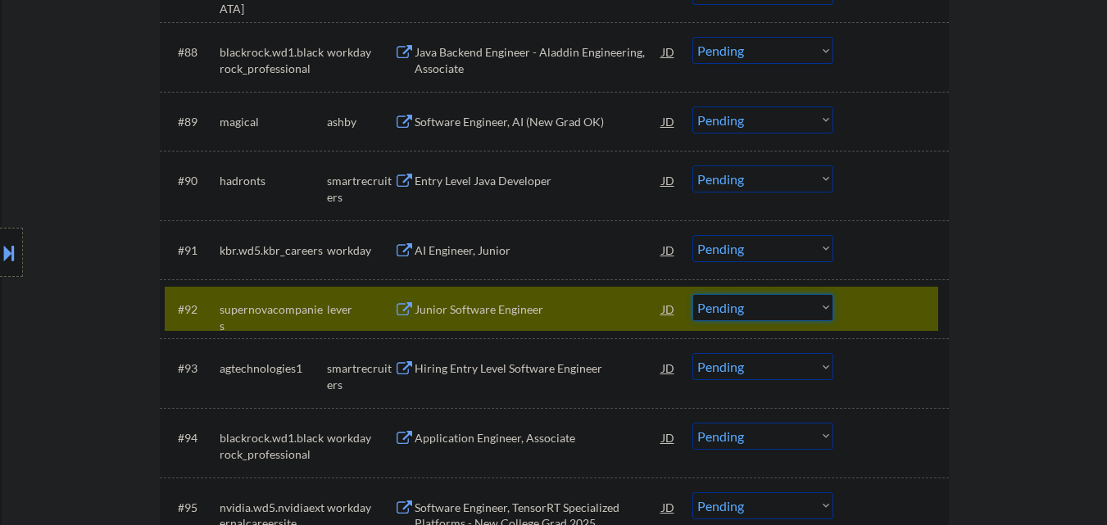
click at [761, 308] on select "Choose an option... Pending Applied Excluded (Questions) Excluded (Expired) Exc…" at bounding box center [763, 307] width 141 height 27
click at [693, 294] on select "Choose an option... Pending Applied Excluded (Questions) Excluded (Expired) Exc…" at bounding box center [763, 307] width 141 height 27
click at [883, 307] on div at bounding box center [893, 309] width 72 height 30
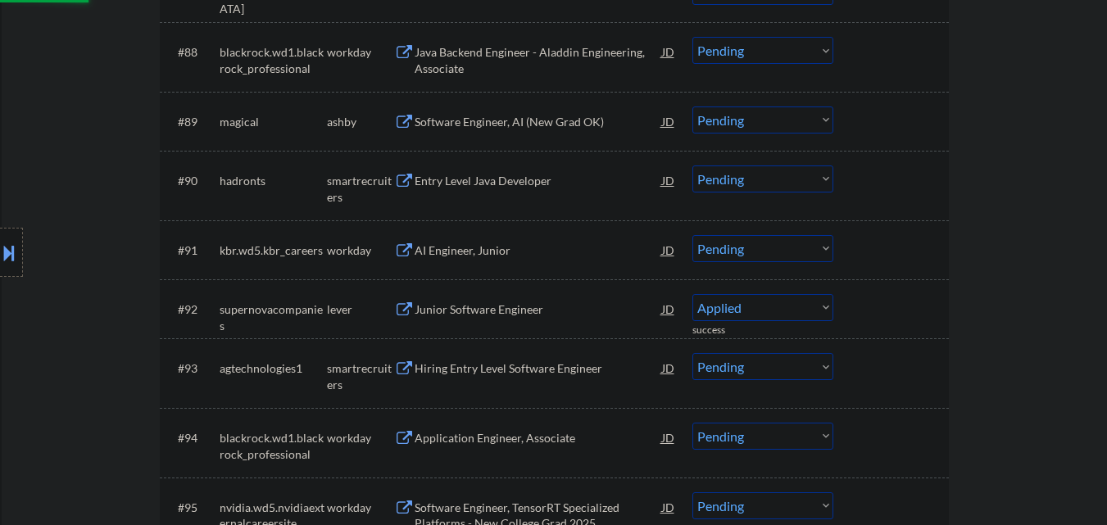
select select ""pending""
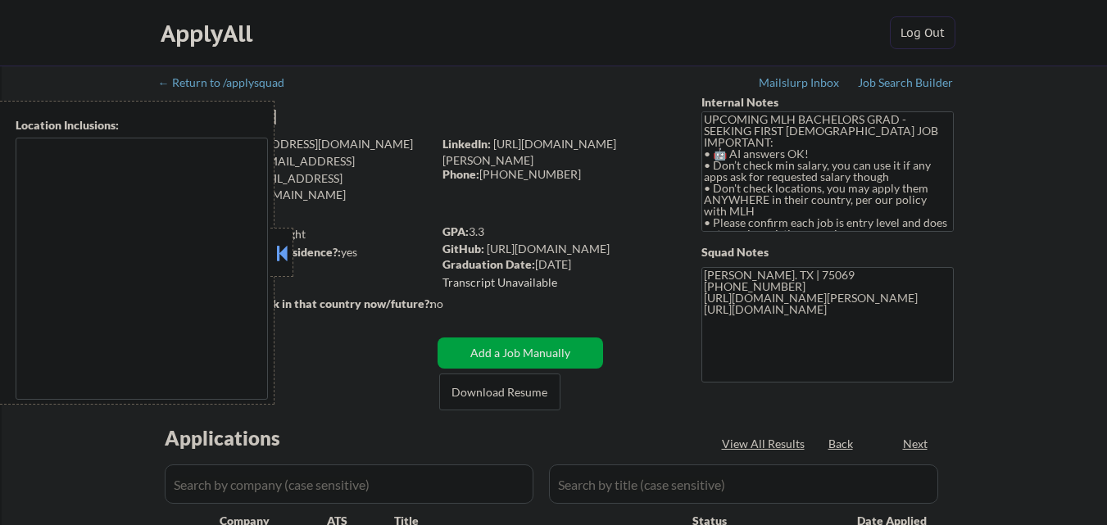
type textarea "country:[GEOGRAPHIC_DATA]"
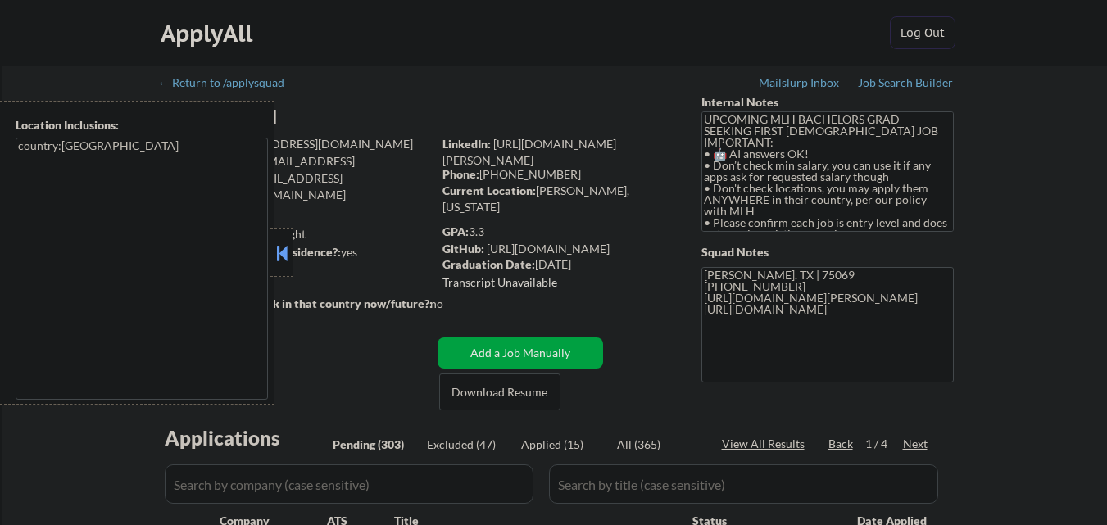
select select ""pending""
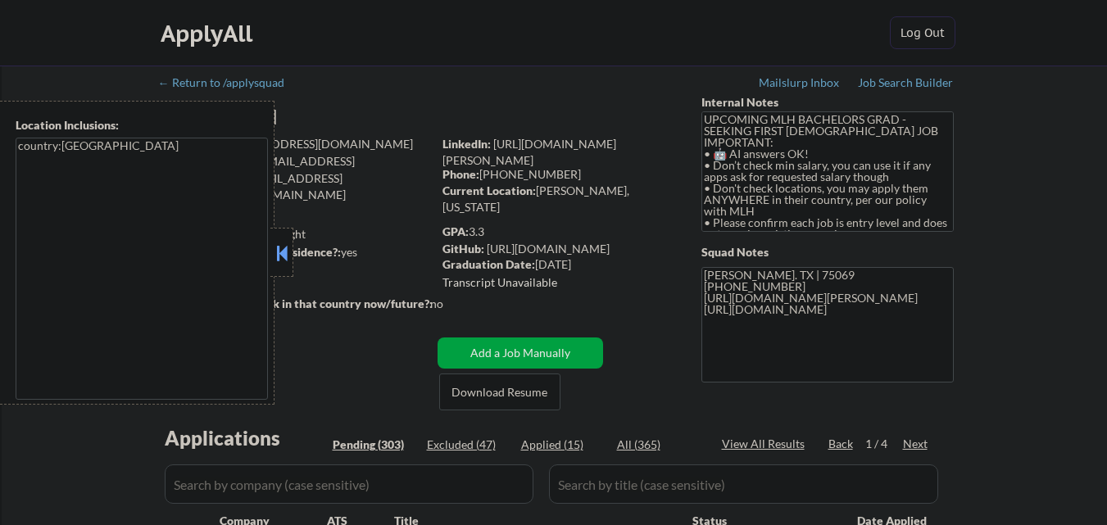
select select ""pending""
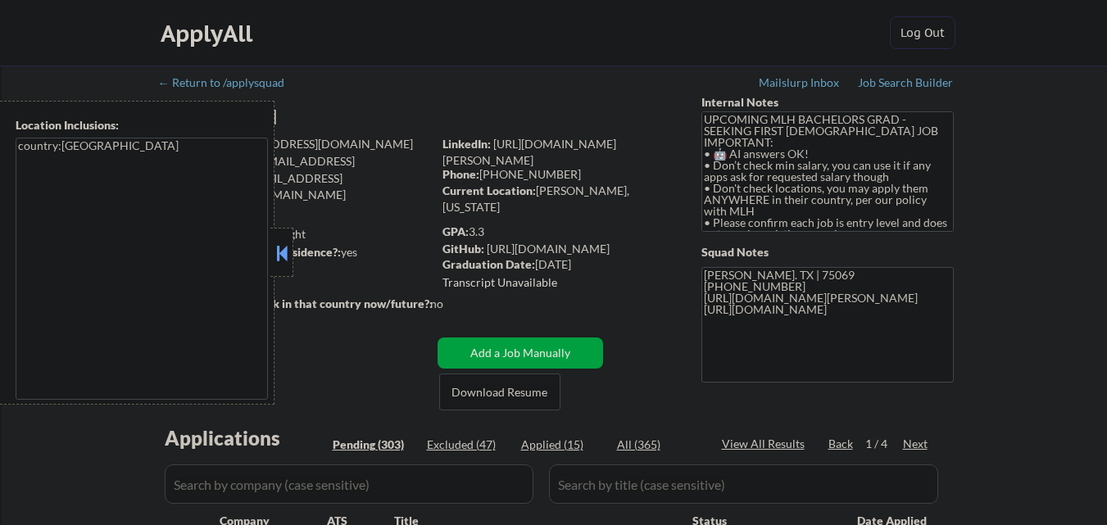
select select ""pending""
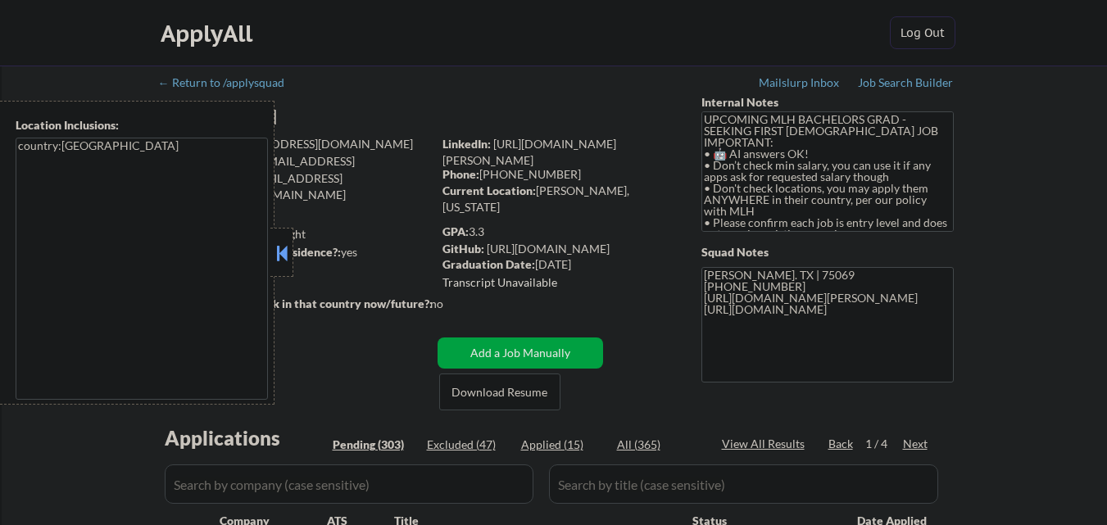
select select ""pending""
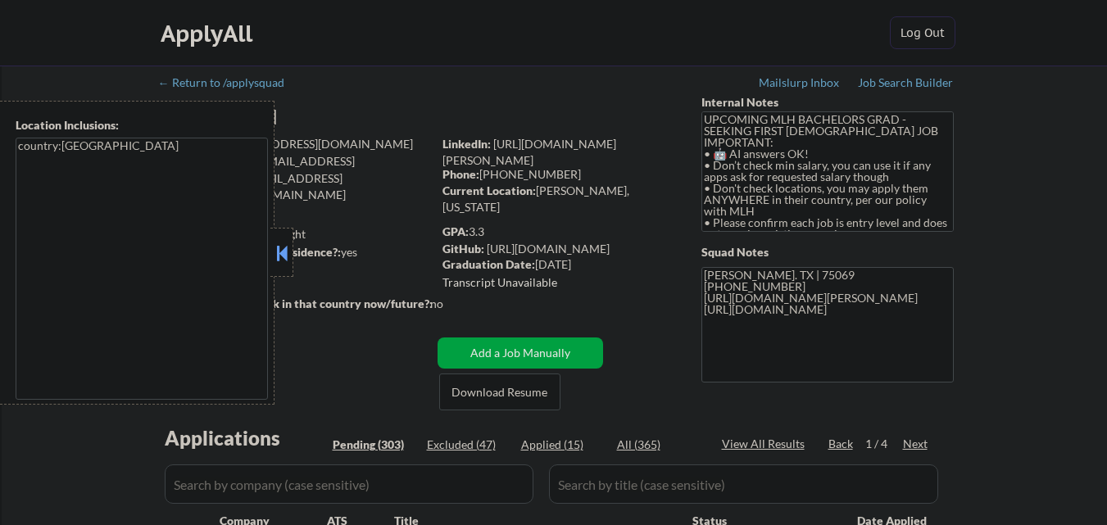
select select ""pending""
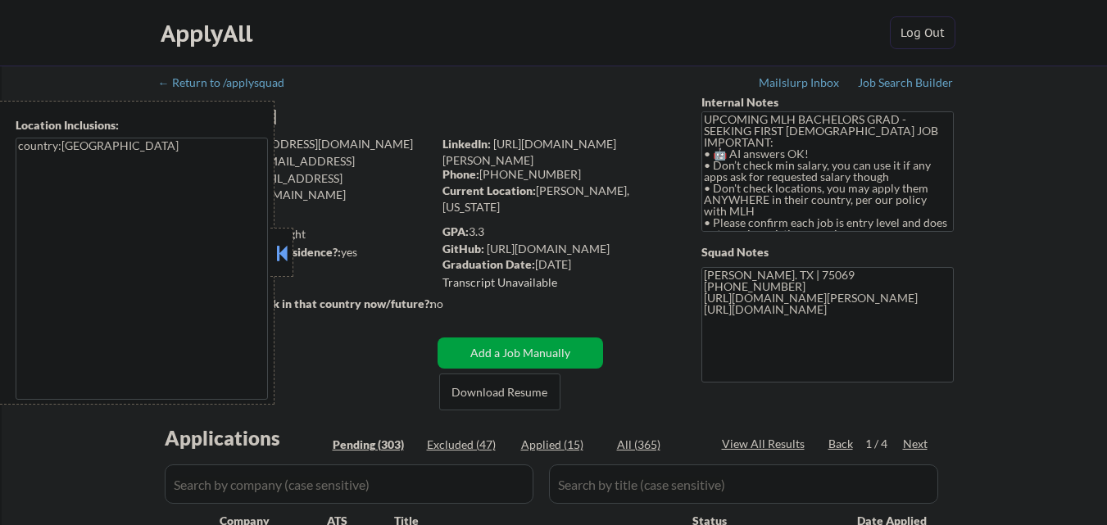
select select ""pending""
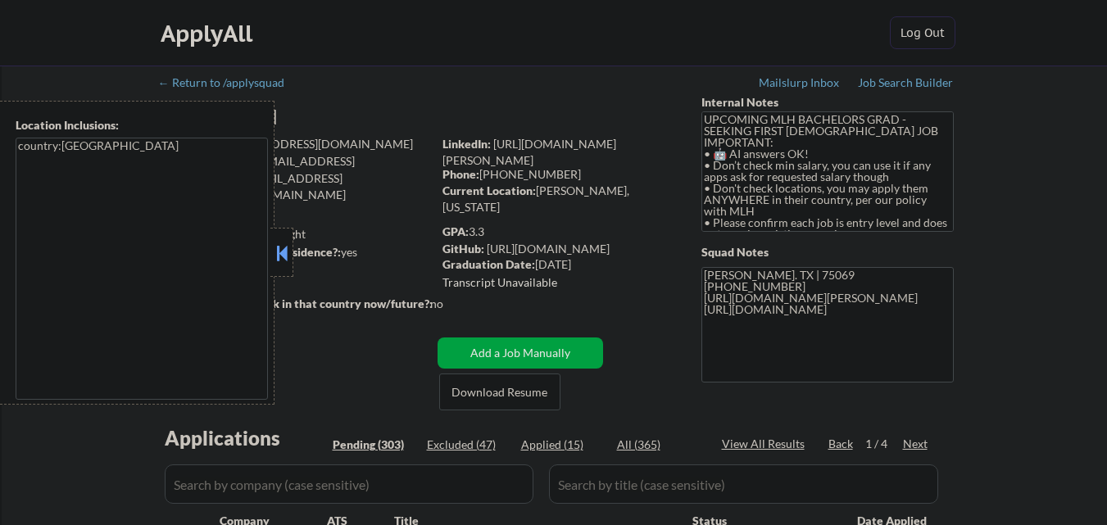
select select ""pending""
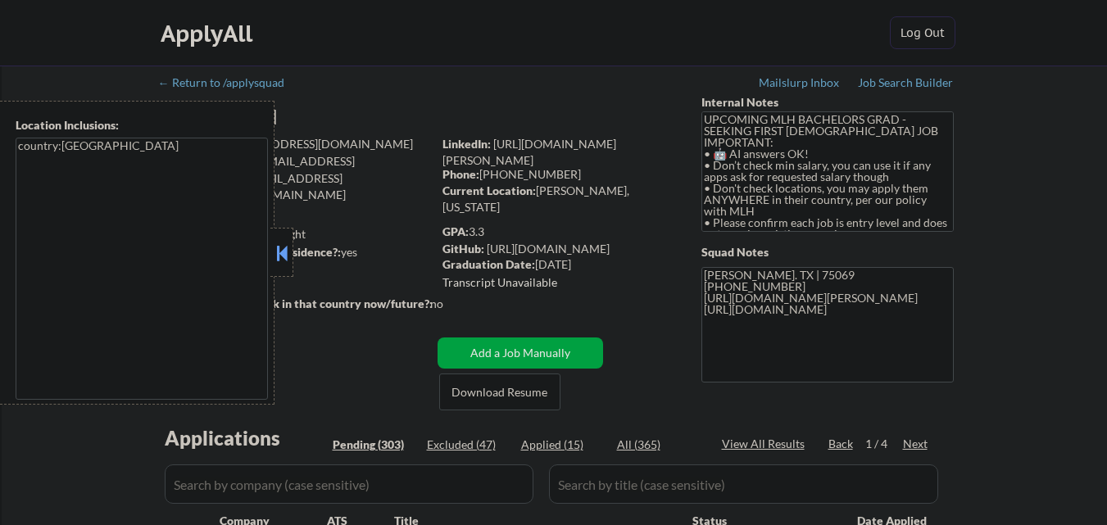
select select ""pending""
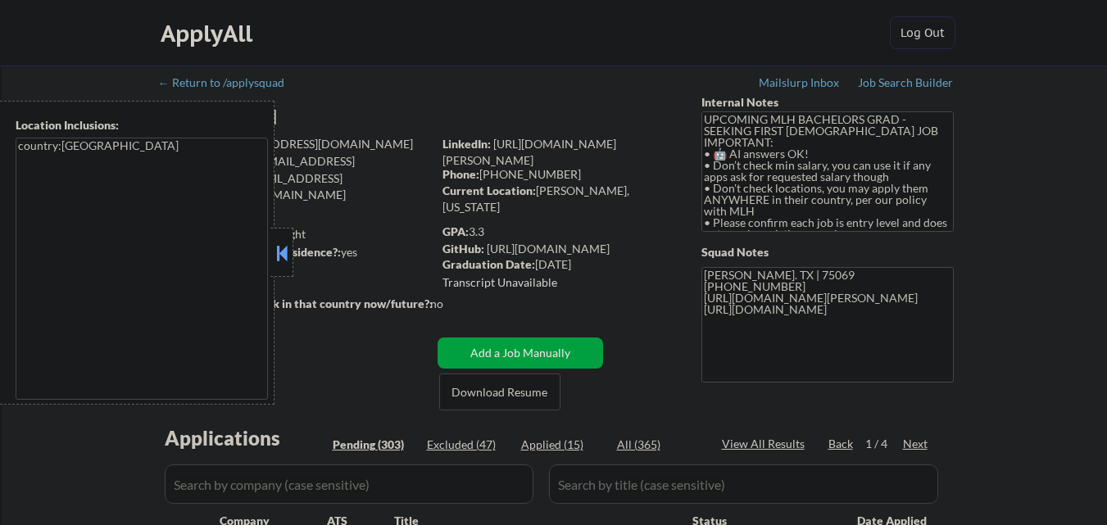
select select ""pending""
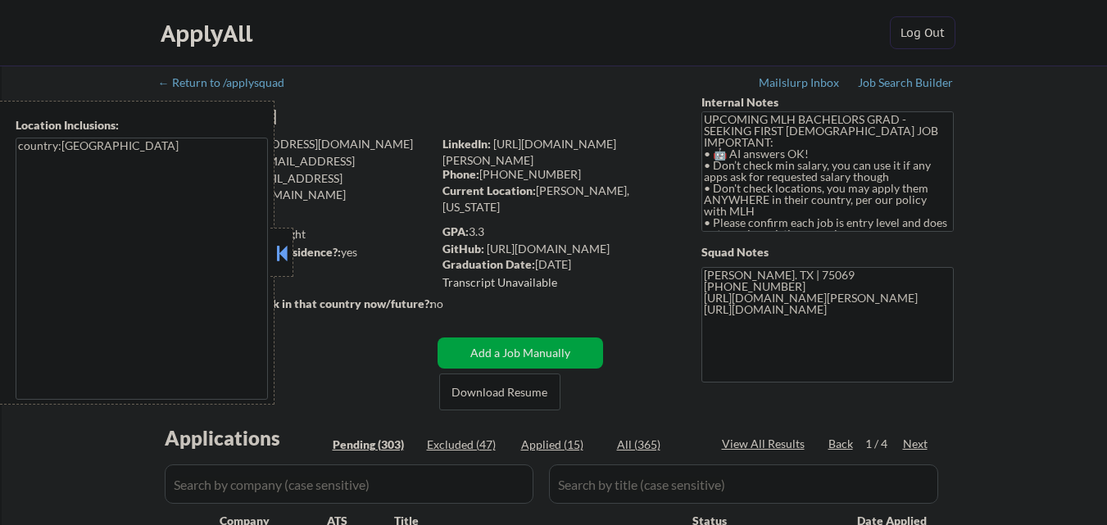
select select ""pending""
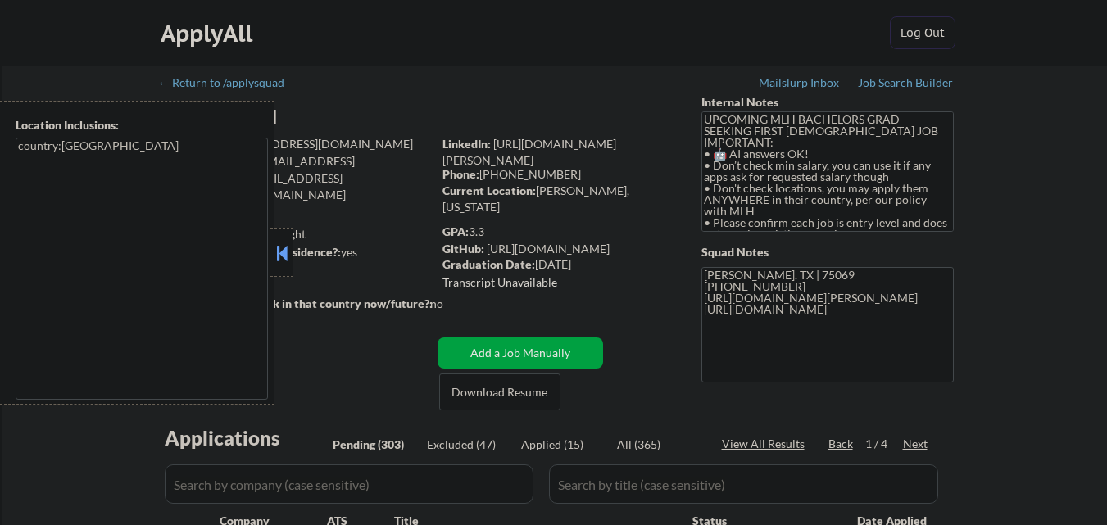
select select ""pending""
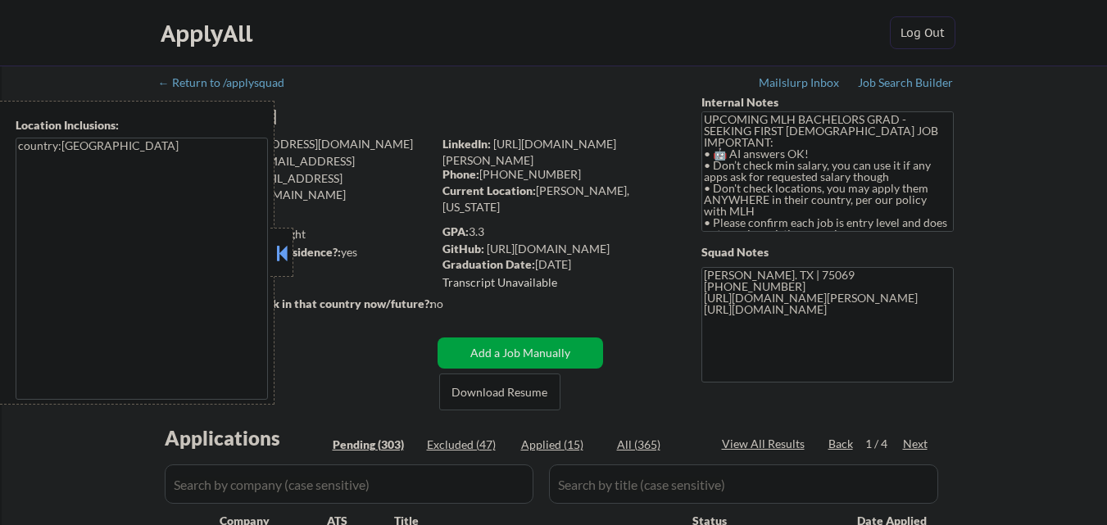
select select ""pending""
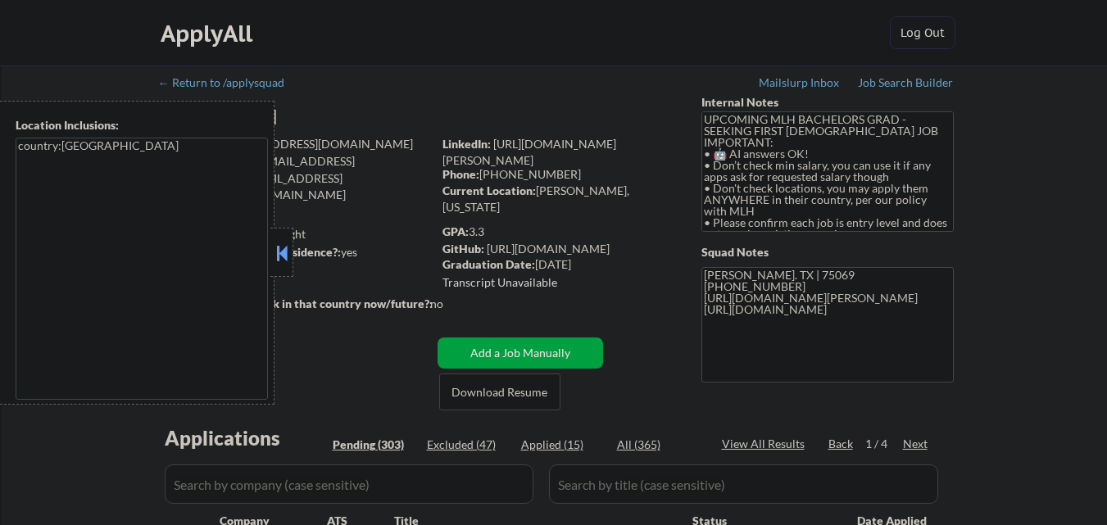
select select ""pending""
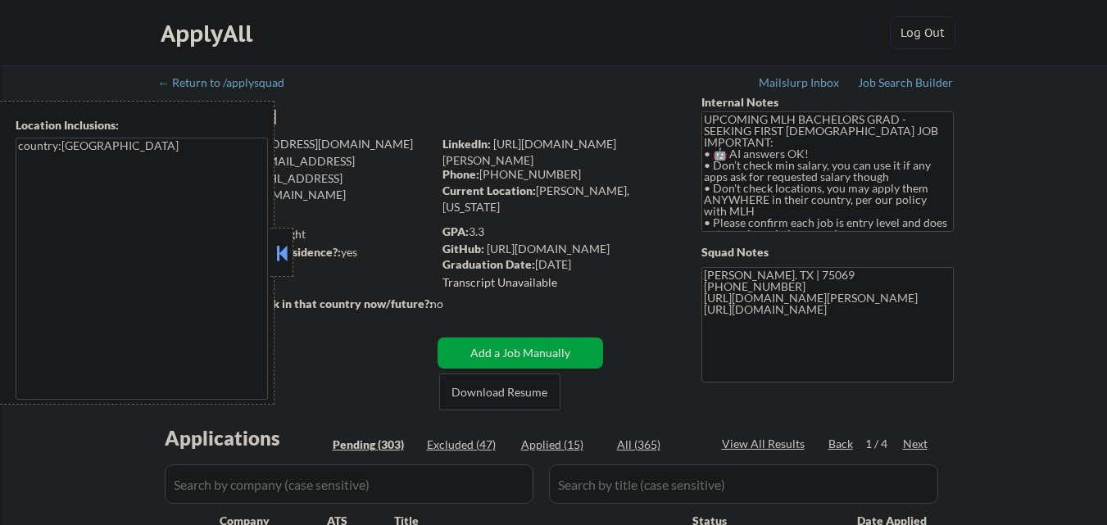
select select ""pending""
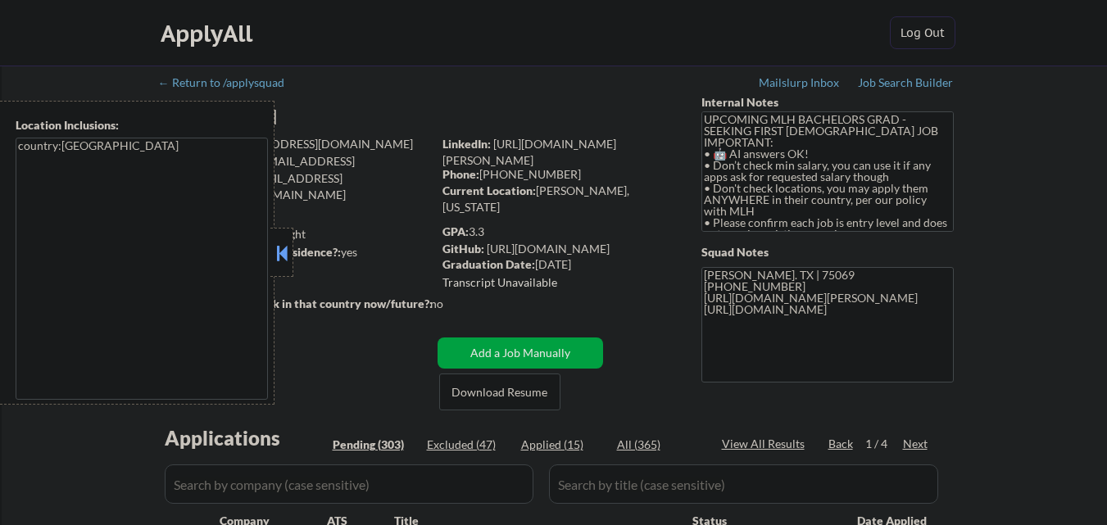
select select ""pending""
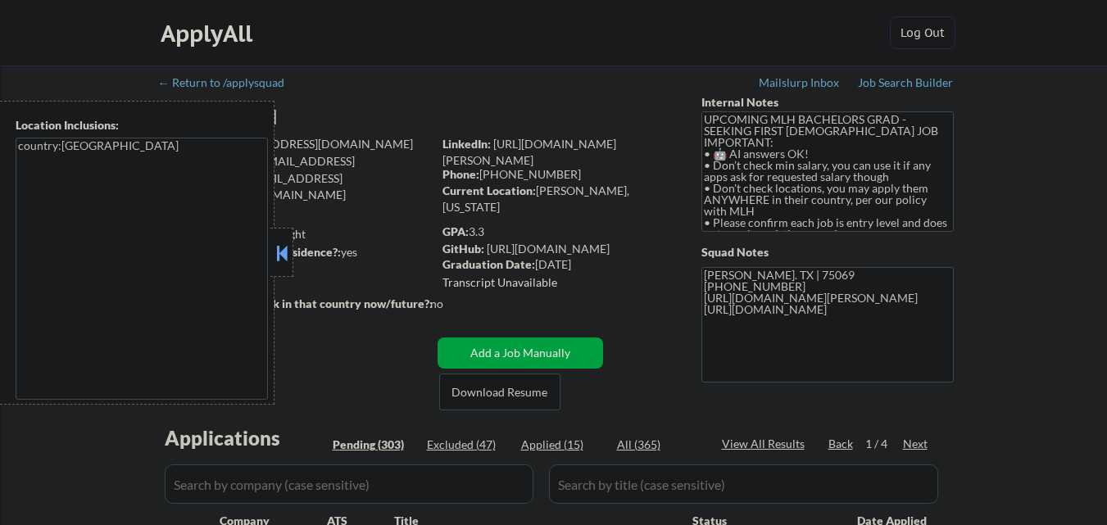
select select ""pending""
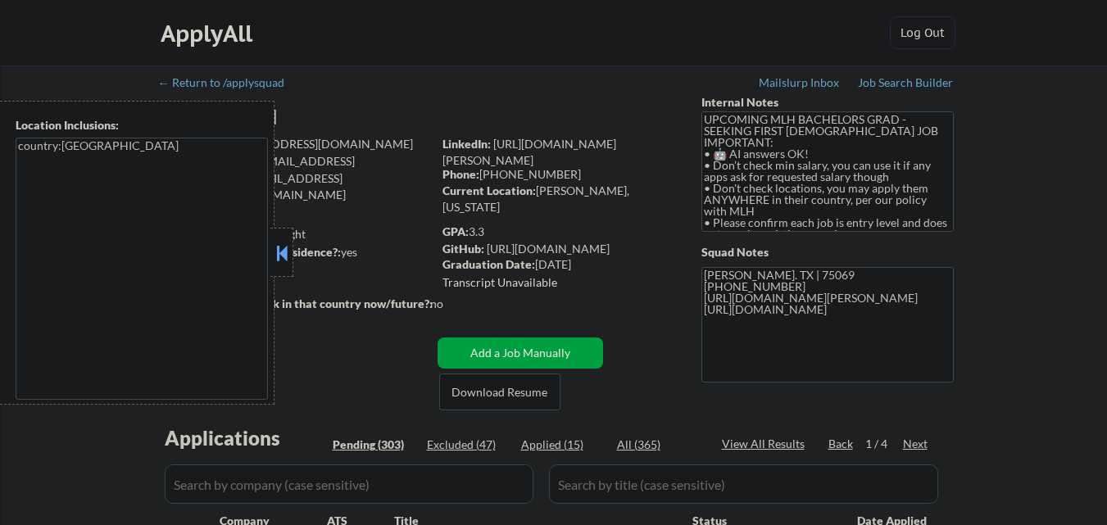
select select ""pending""
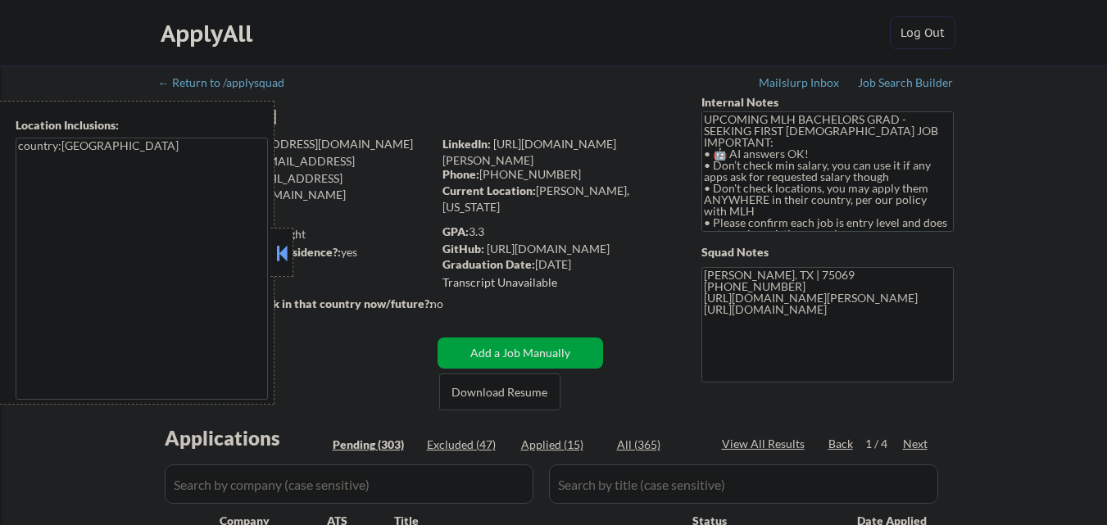
select select ""pending""
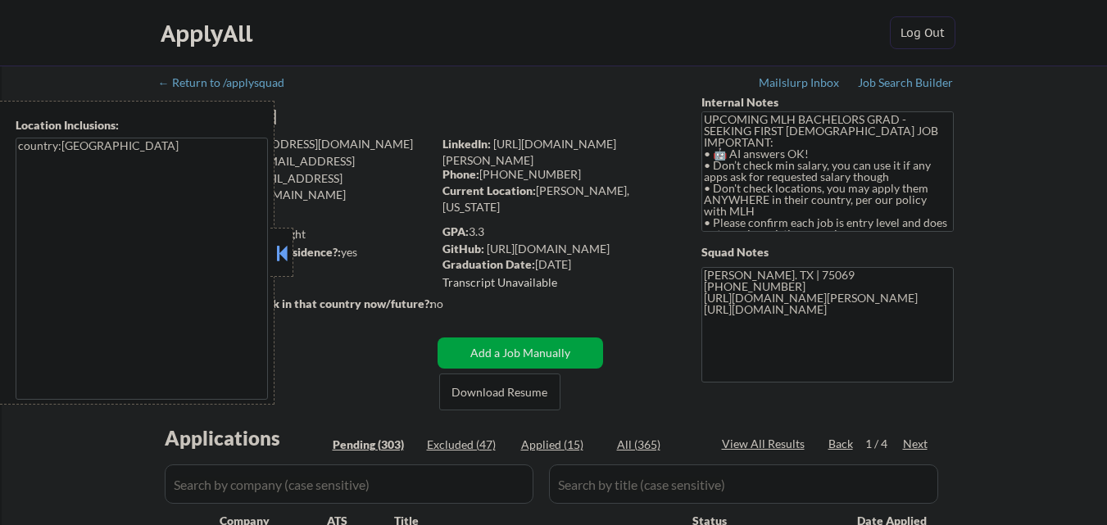
select select ""pending""
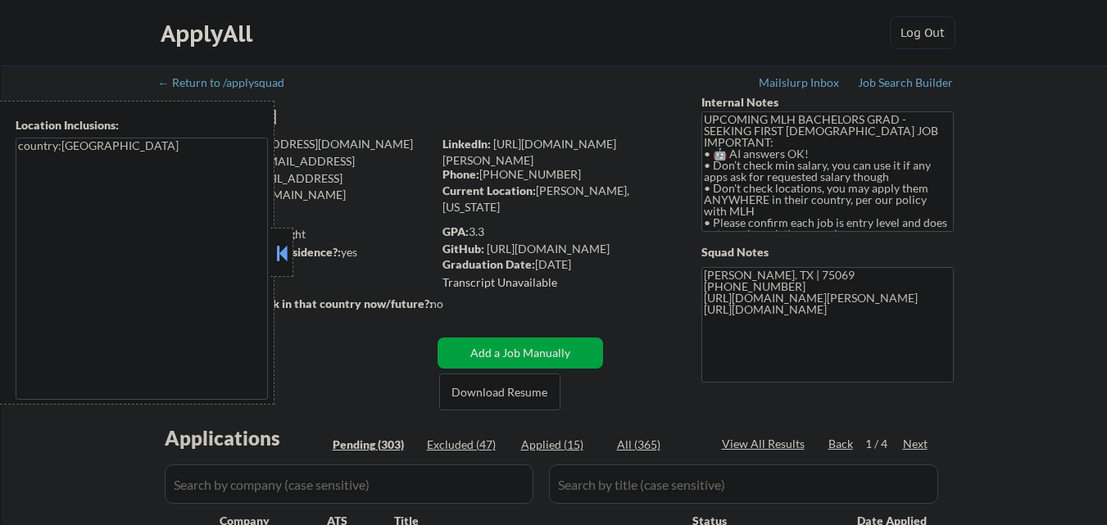
select select ""pending""
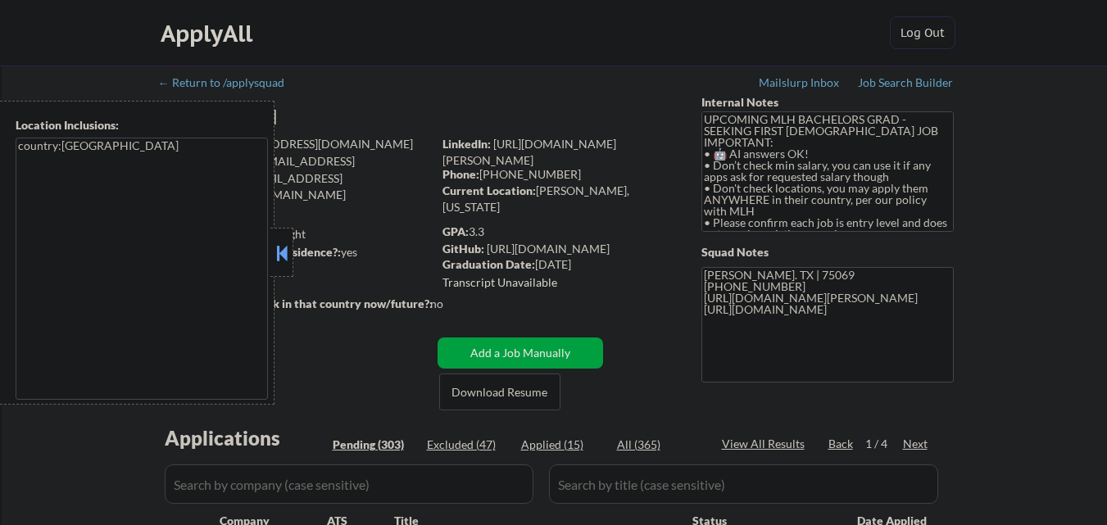
click at [276, 242] on button at bounding box center [282, 253] width 18 height 25
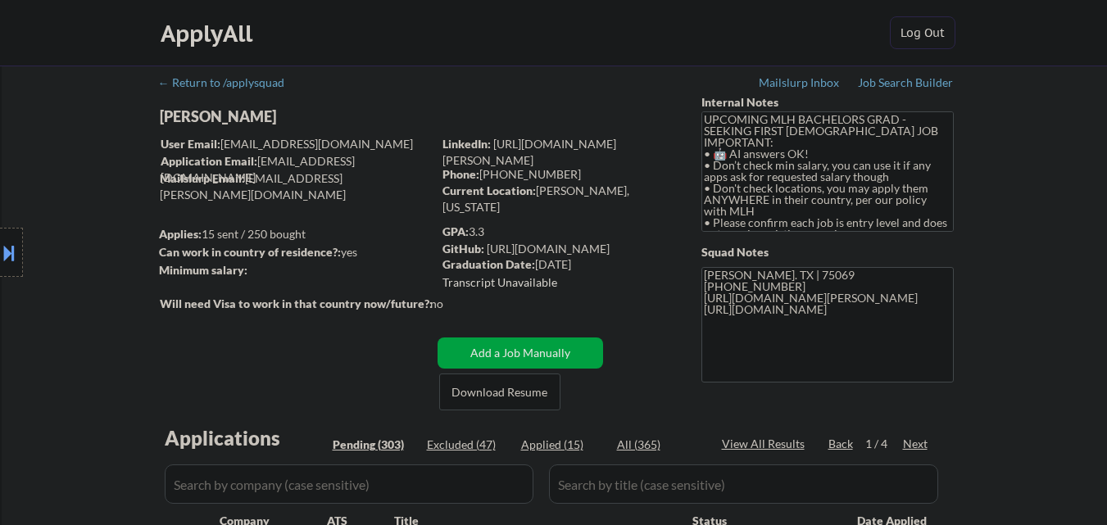
select select ""pending""
